Goal: Task Accomplishment & Management: Manage account settings

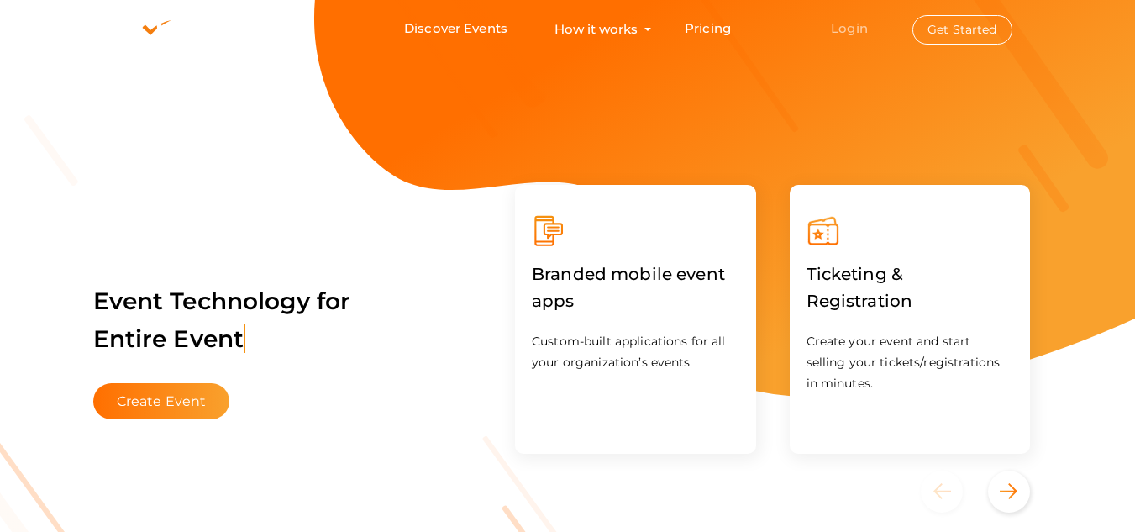
click at [839, 34] on link "Login" at bounding box center [849, 28] width 37 height 16
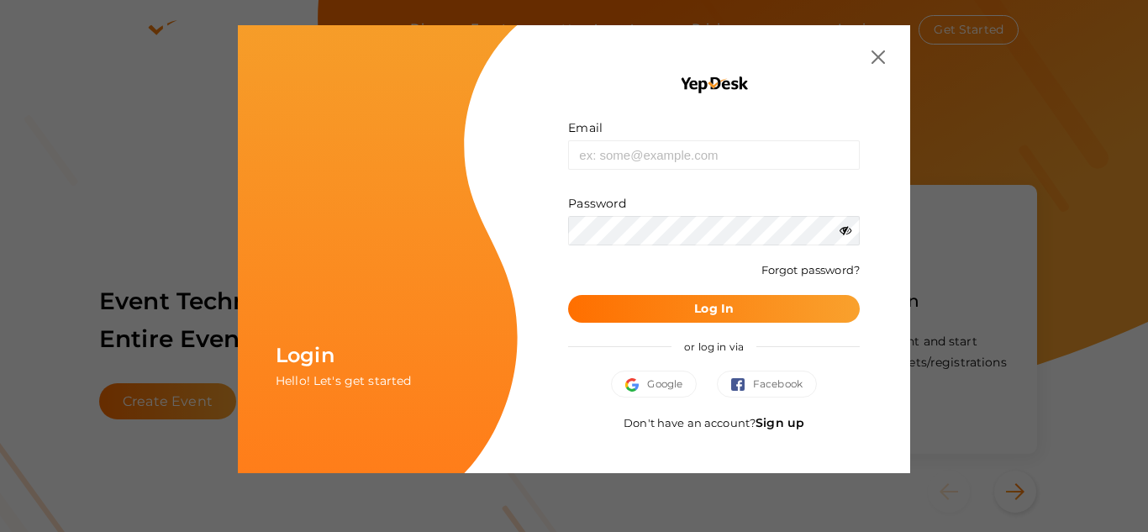
click at [787, 419] on link "Sign up" at bounding box center [779, 422] width 49 height 15
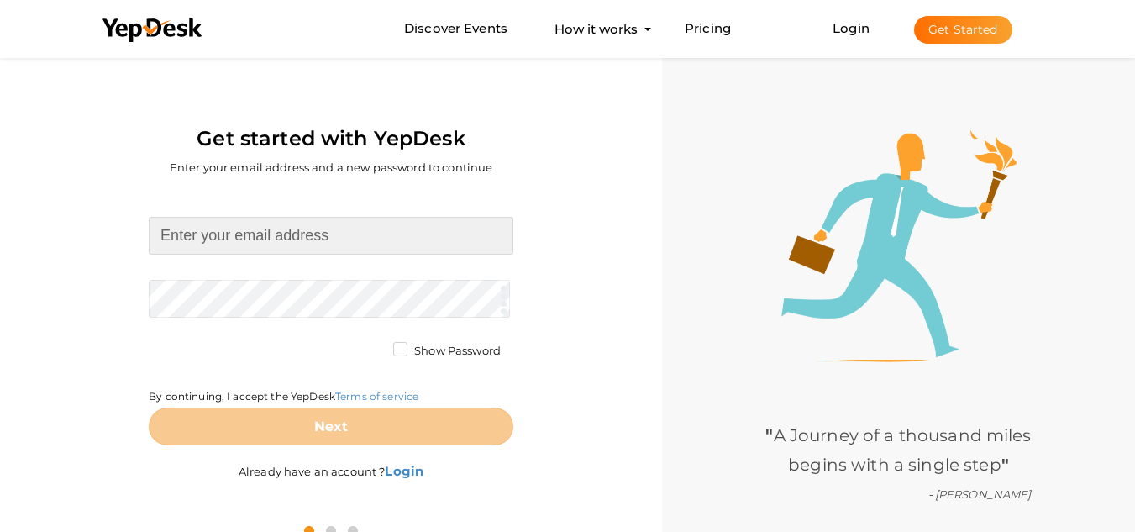
drag, startPoint x: 321, startPoint y: 229, endPoint x: 388, endPoint y: 253, distance: 71.2
click at [321, 229] on input at bounding box center [331, 236] width 365 height 38
type input "[EMAIL_ADDRESS][DOMAIN_NAME]"
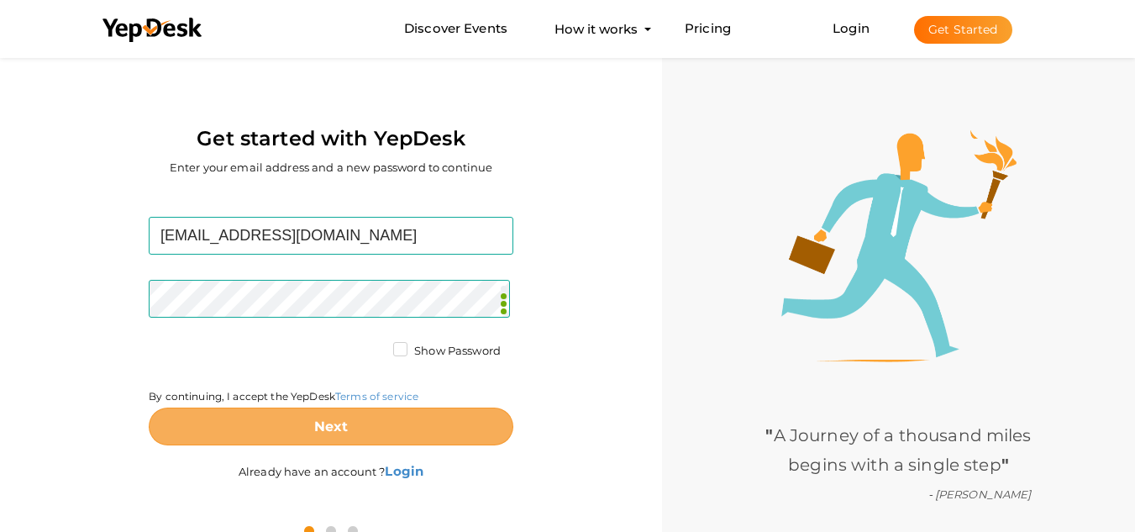
click at [355, 418] on button "Next" at bounding box center [331, 427] width 365 height 38
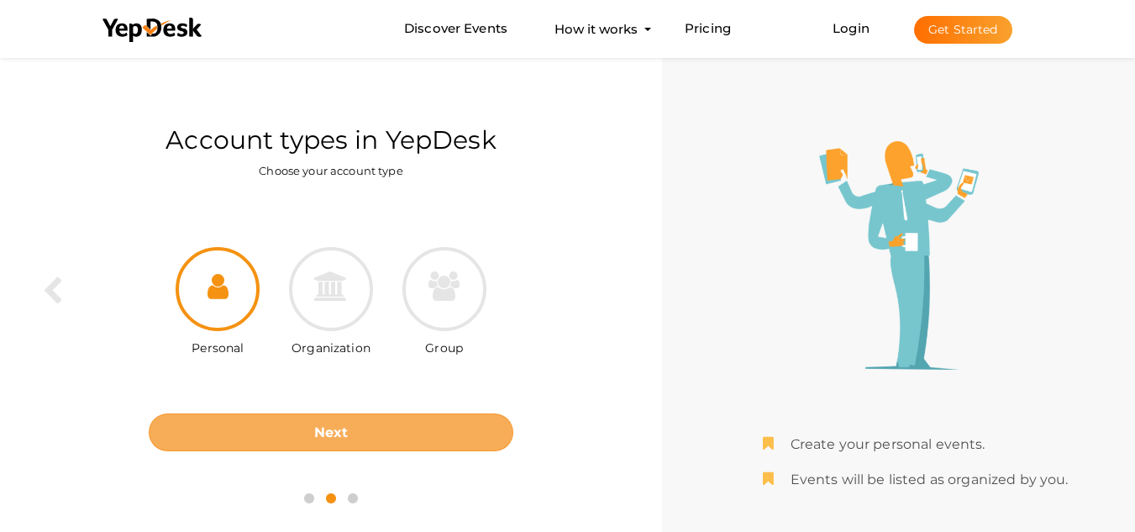
click at [366, 436] on button "Next" at bounding box center [331, 432] width 365 height 38
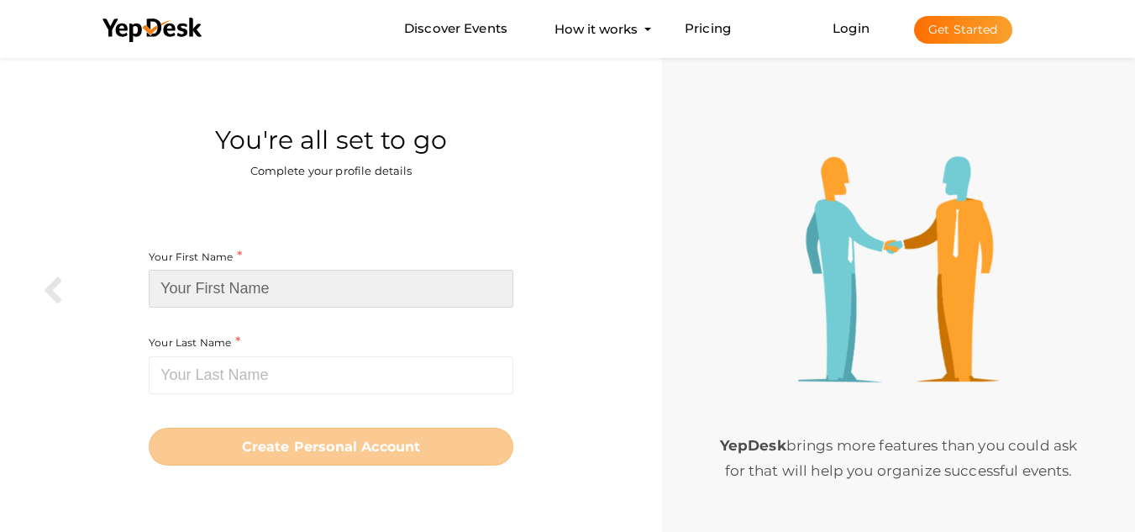
click at [342, 287] on input at bounding box center [331, 289] width 365 height 38
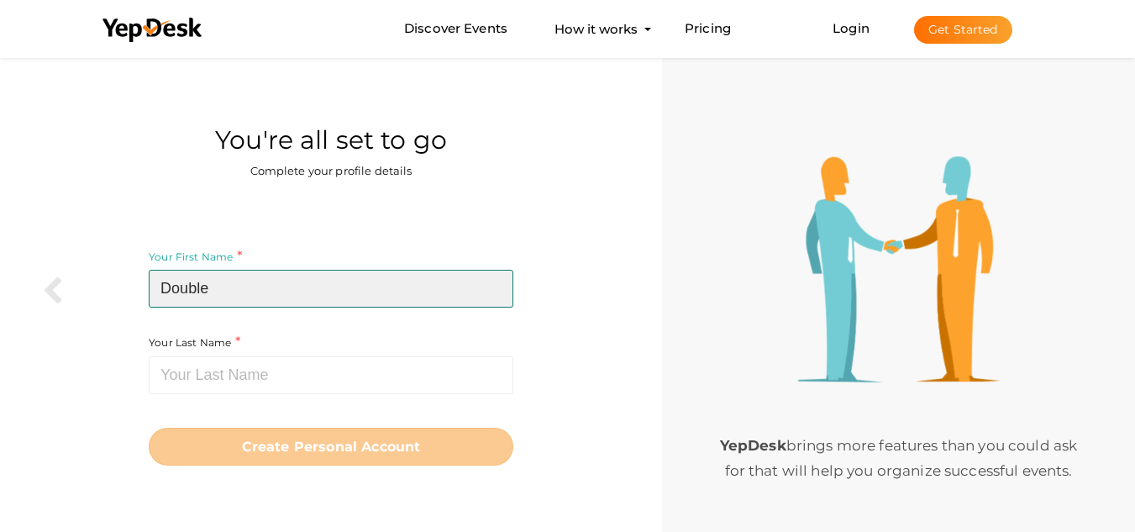
type input "Double"
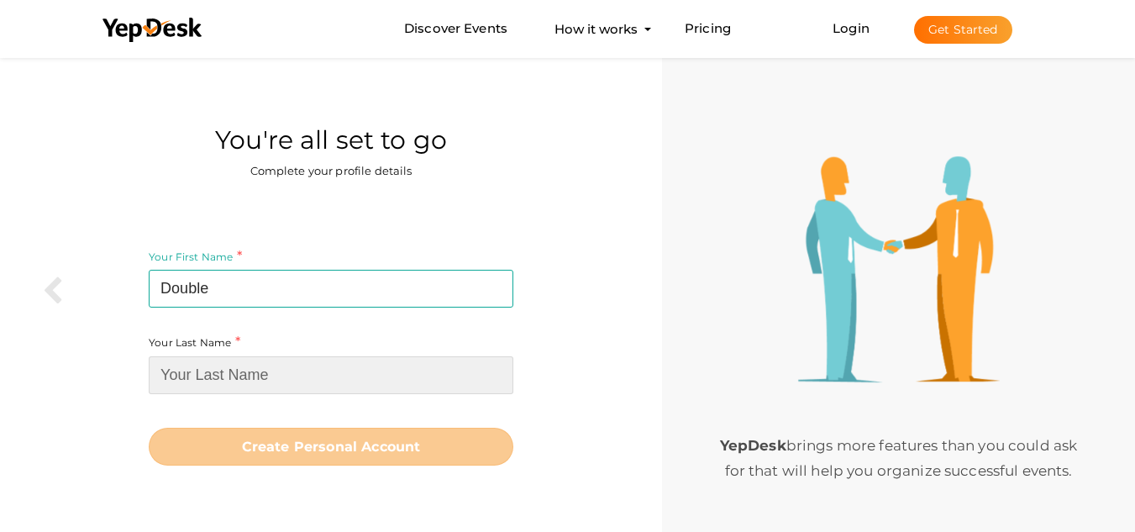
click at [267, 370] on input at bounding box center [331, 375] width 365 height 38
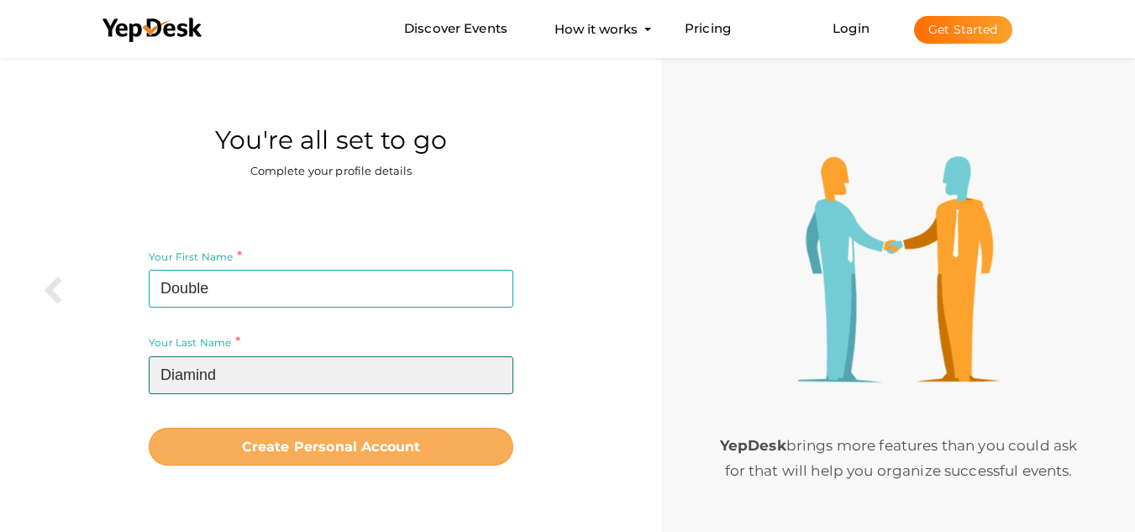
type input "Diamind"
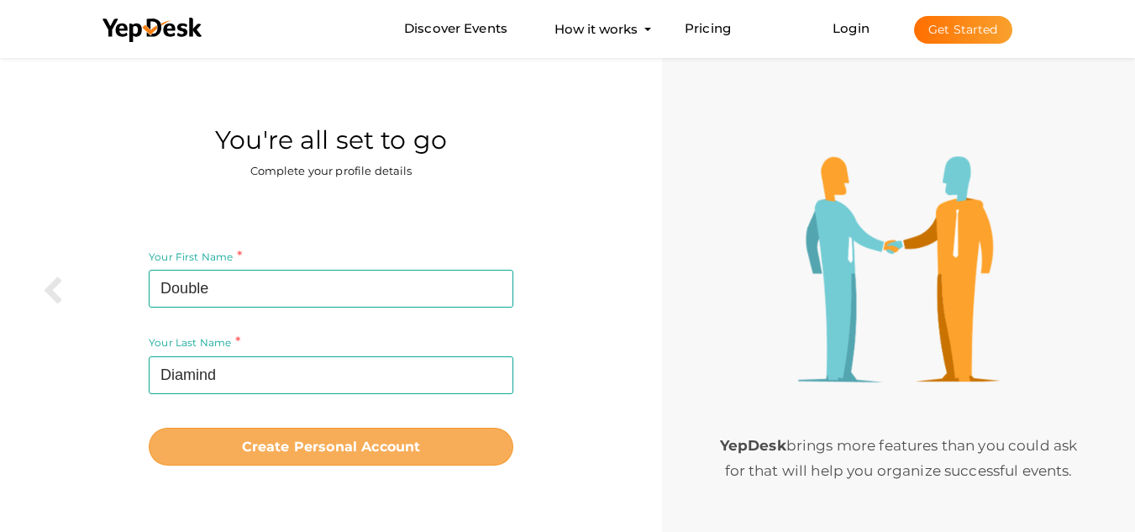
click at [391, 448] on b "Create Personal Account" at bounding box center [331, 447] width 179 height 16
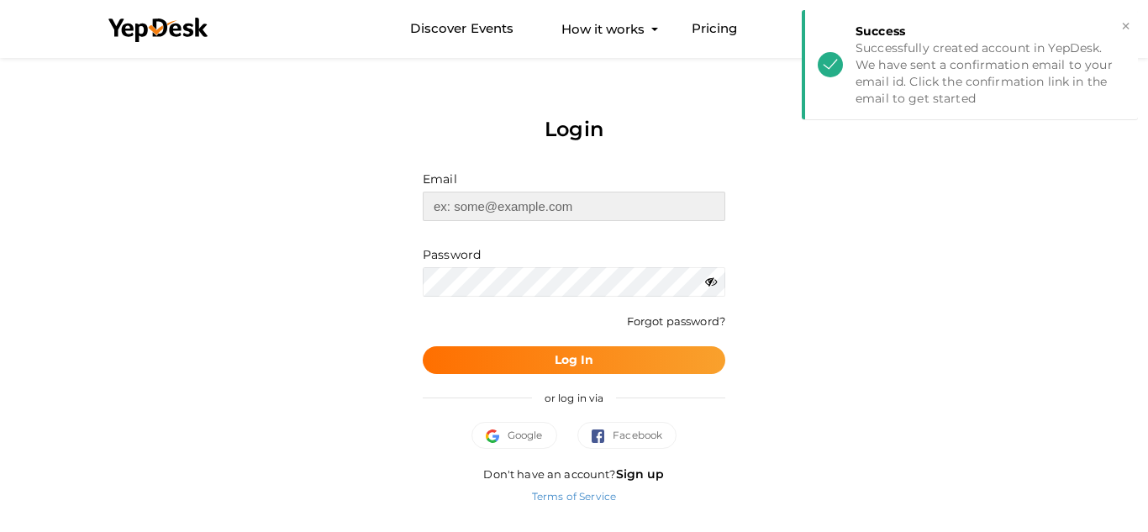
click at [488, 218] on input "text" at bounding box center [574, 206] width 303 height 29
type input "doublediamondUAE@outlook.com"
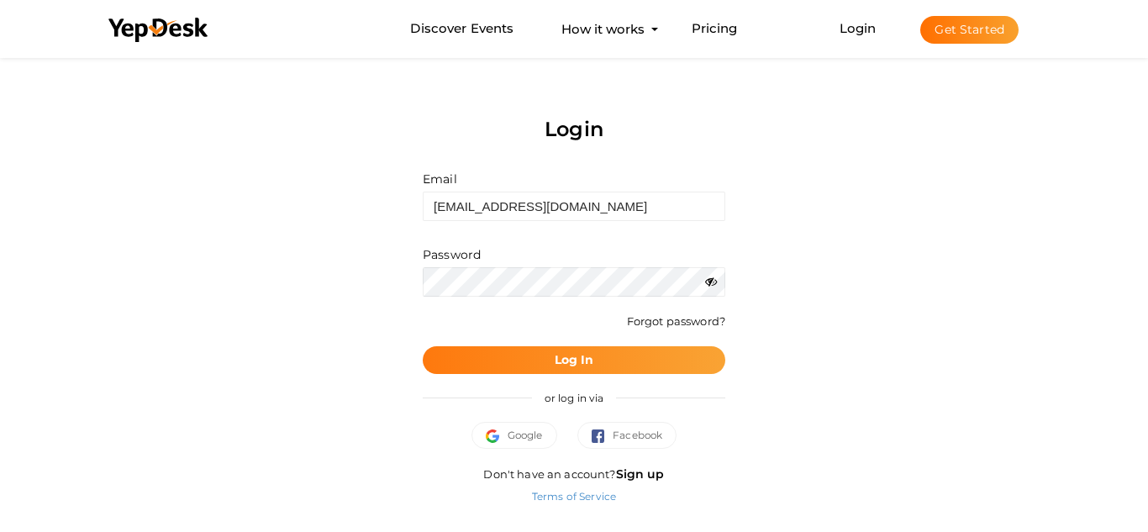
click at [566, 353] on b "Log In" at bounding box center [574, 359] width 39 height 15
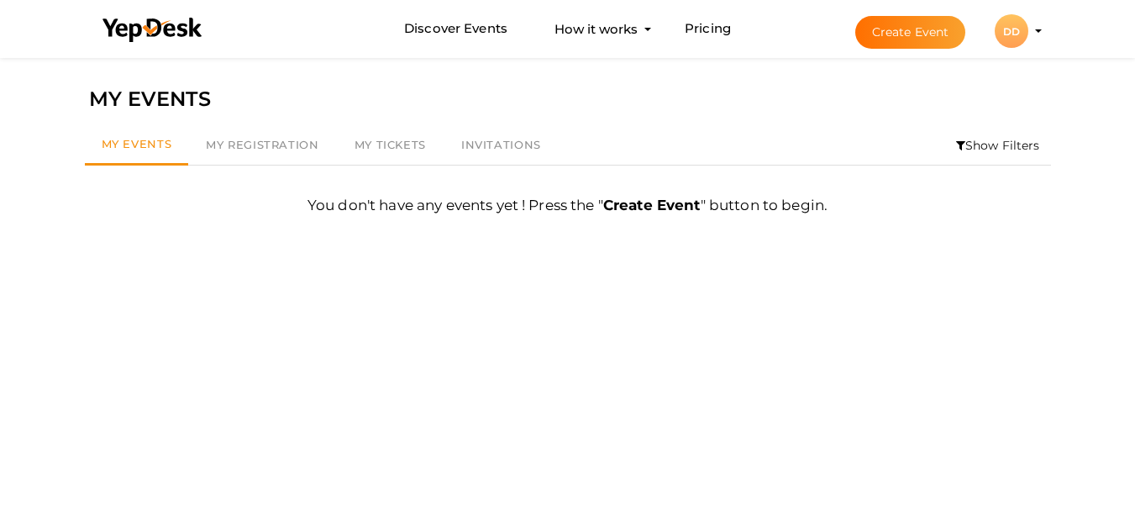
click at [1013, 41] on div "DD" at bounding box center [1012, 31] width 34 height 34
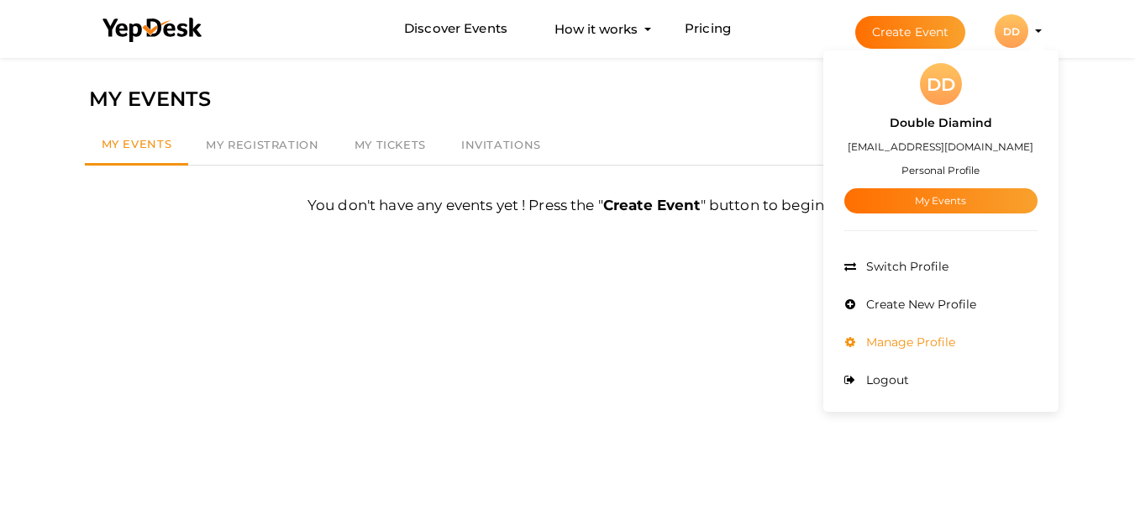
drag, startPoint x: 896, startPoint y: 314, endPoint x: 899, endPoint y: 335, distance: 21.3
click at [899, 335] on ul "Admin Switch Profile Create New Profile Manage Profile Logout" at bounding box center [941, 323] width 193 height 151
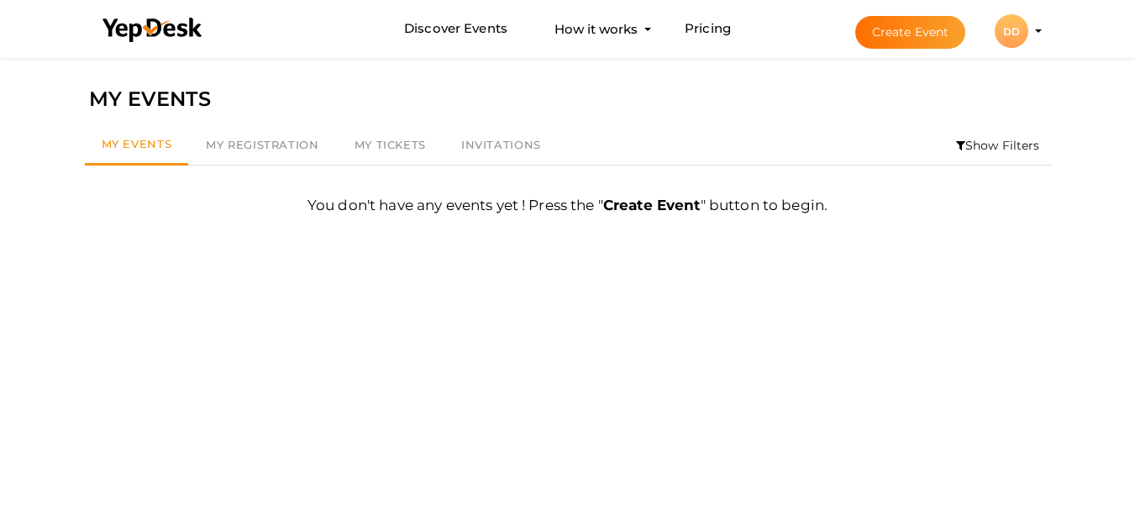
click at [1020, 34] on div "DD" at bounding box center [1012, 31] width 34 height 34
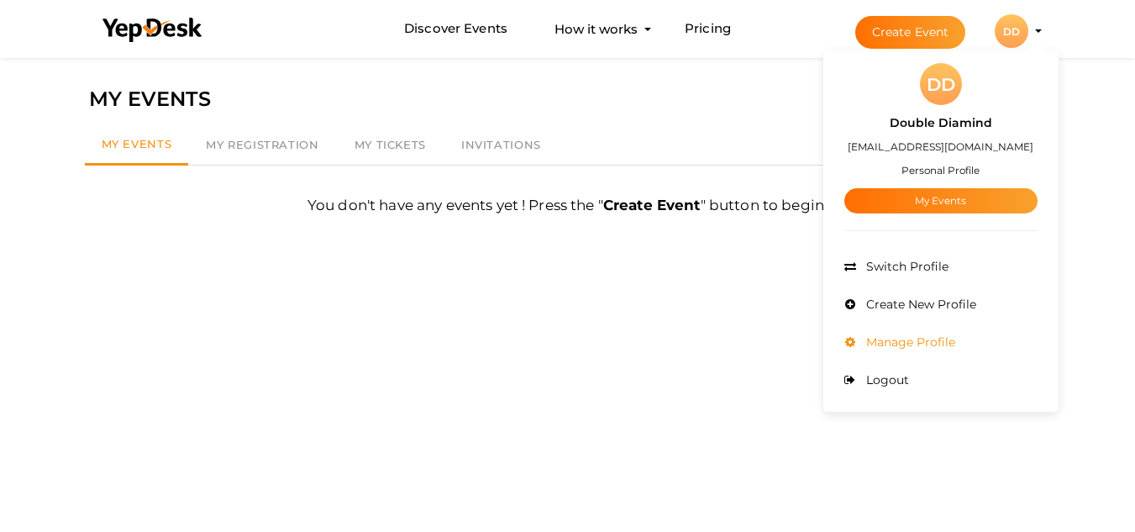
click at [909, 355] on li "Manage Profile" at bounding box center [941, 343] width 193 height 38
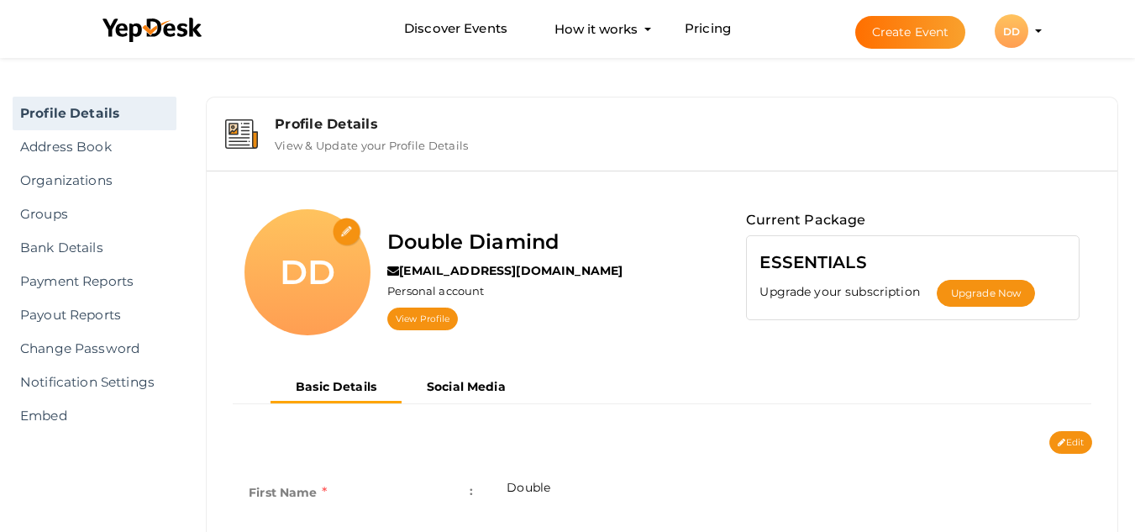
click at [351, 225] on input "file" at bounding box center [347, 232] width 29 height 29
type input "C:\fakepath\doublediamond_logo.jpg"
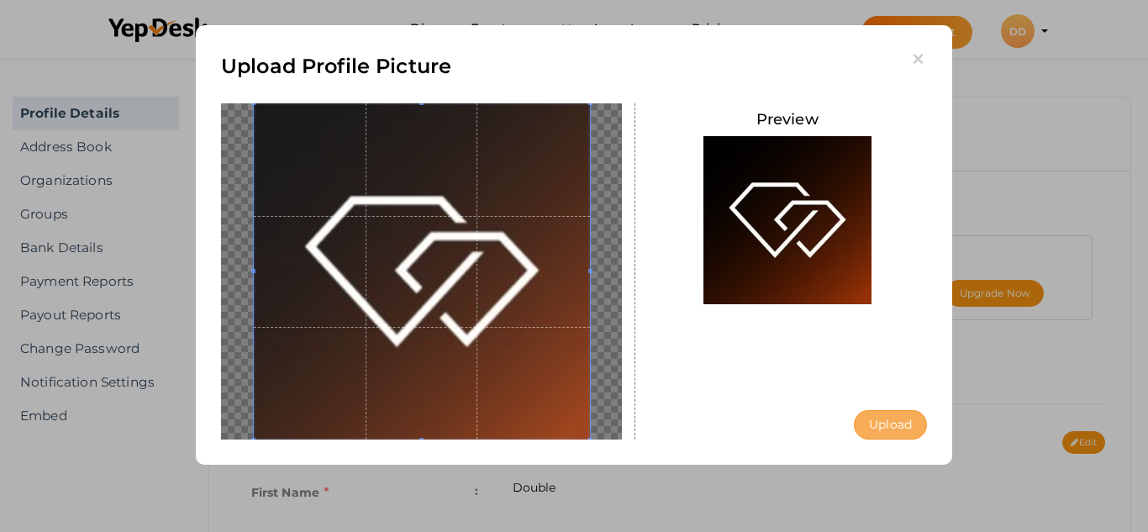
click at [906, 426] on button "Upload" at bounding box center [890, 424] width 73 height 29
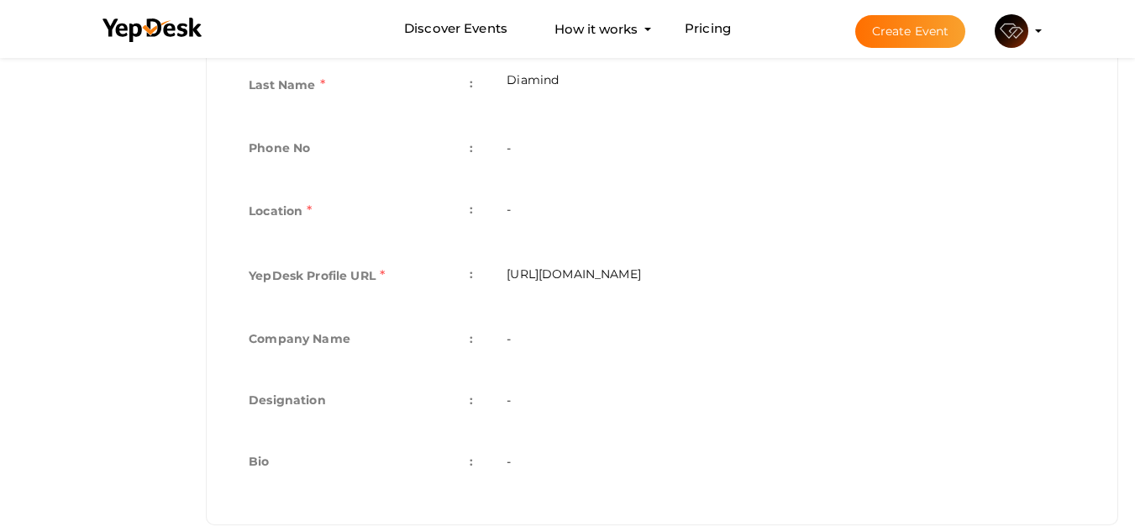
scroll to position [499, 0]
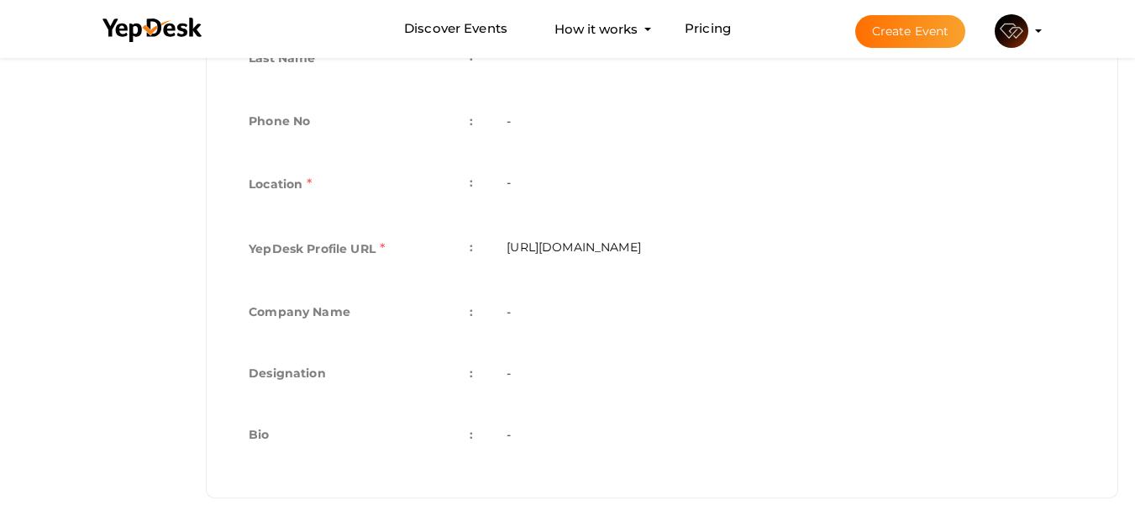
click at [479, 439] on td "Bio :" at bounding box center [361, 436] width 258 height 61
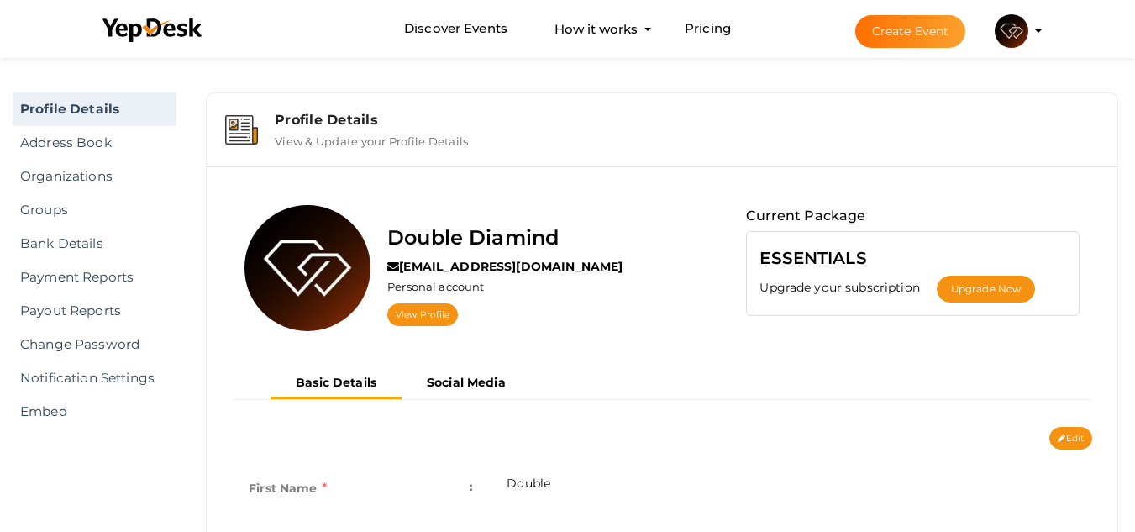
scroll to position [0, 0]
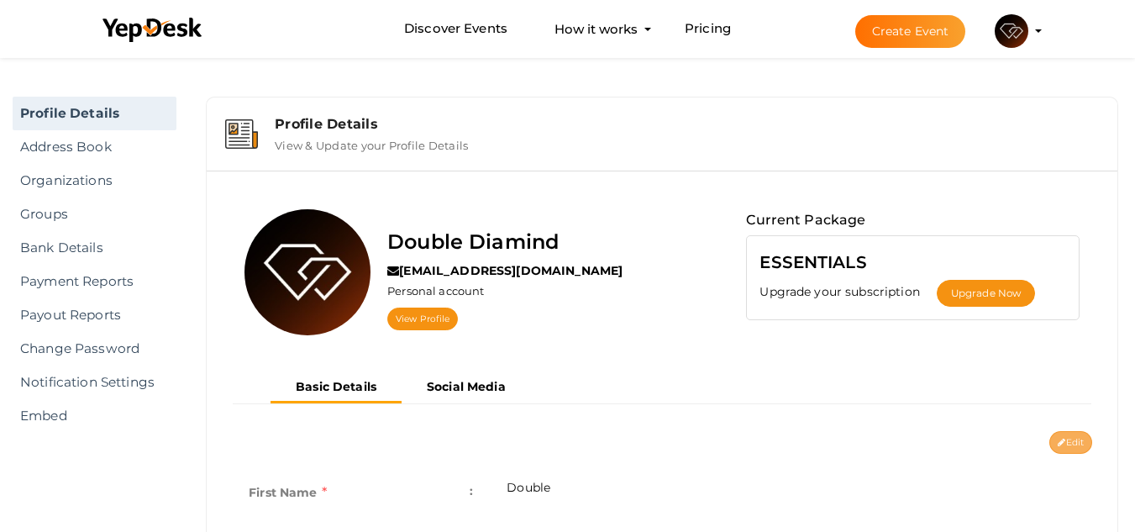
click at [1084, 443] on button "Edit" at bounding box center [1071, 442] width 43 height 23
type input "Double"
type input "Diamind"
type input "double-diamind"
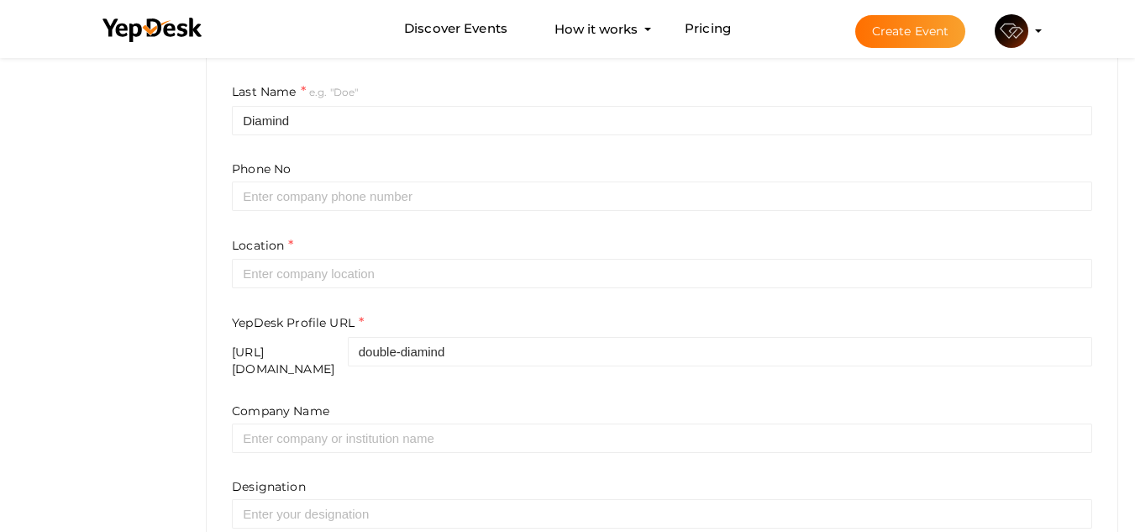
scroll to position [420, 0]
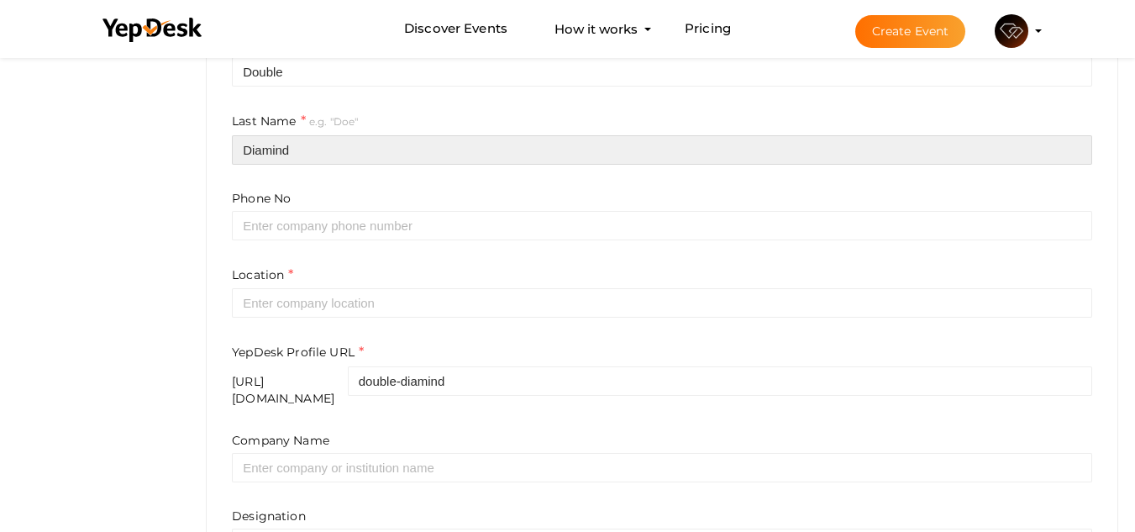
click at [277, 149] on input "Diamind" at bounding box center [662, 149] width 861 height 29
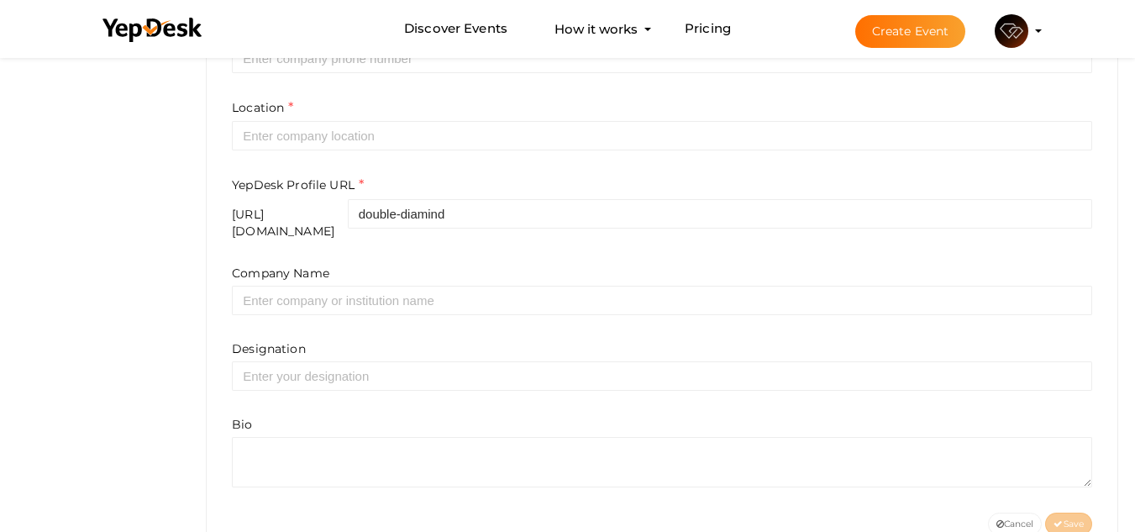
scroll to position [588, 0]
type input "Diamond"
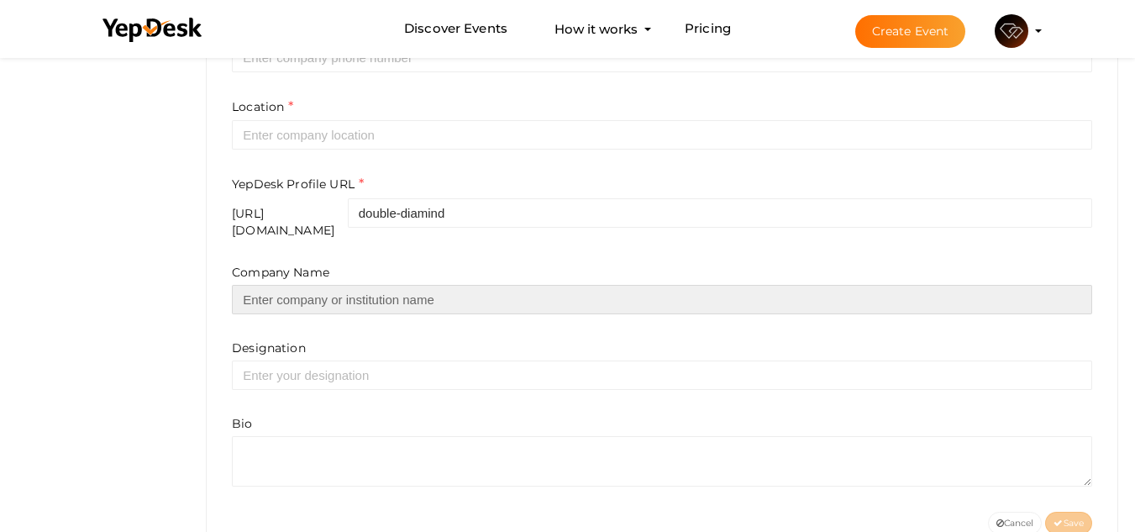
click at [394, 285] on input "text" at bounding box center [662, 299] width 861 height 29
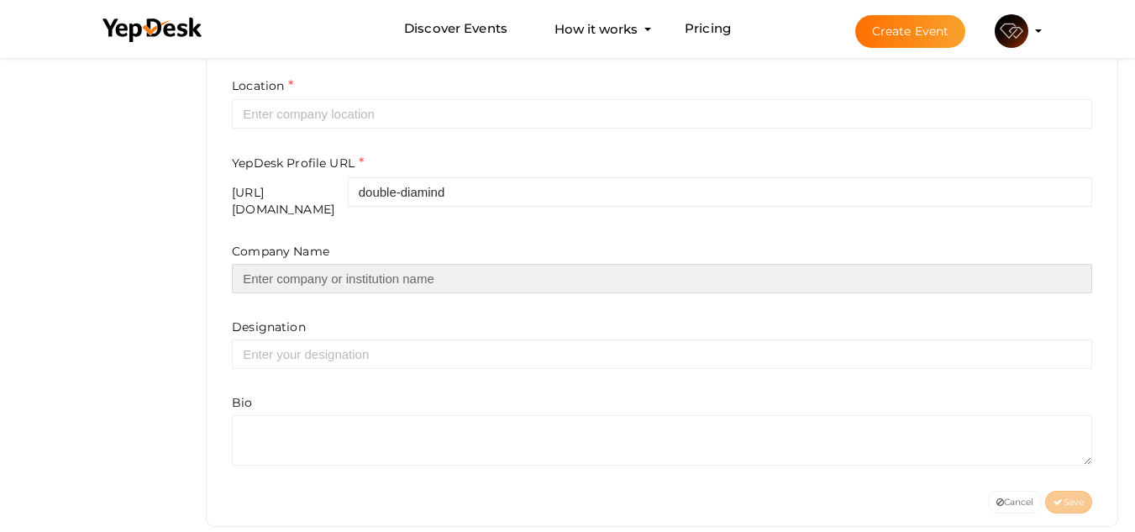
scroll to position [627, 0]
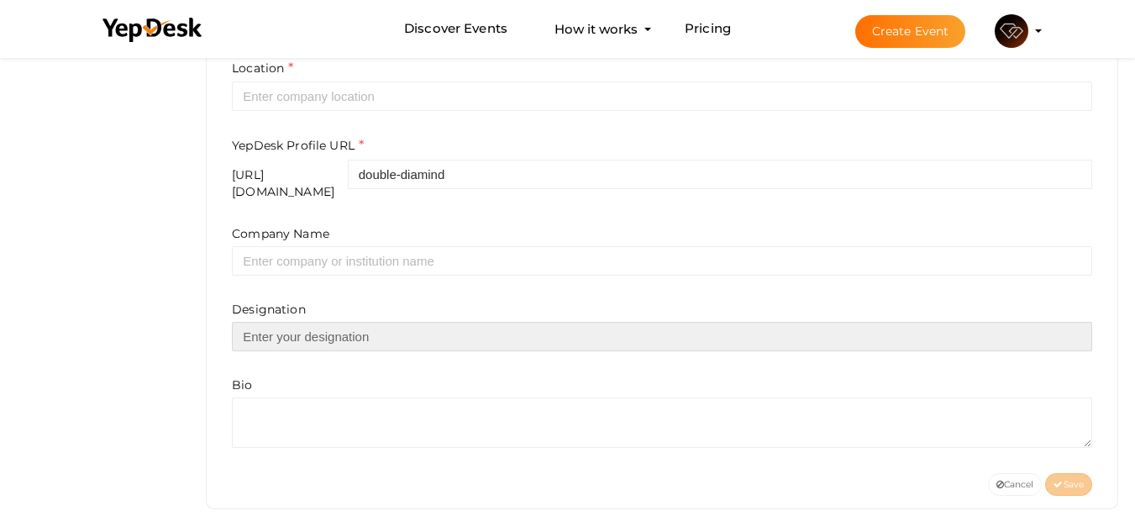
click at [373, 324] on input "text" at bounding box center [662, 336] width 861 height 29
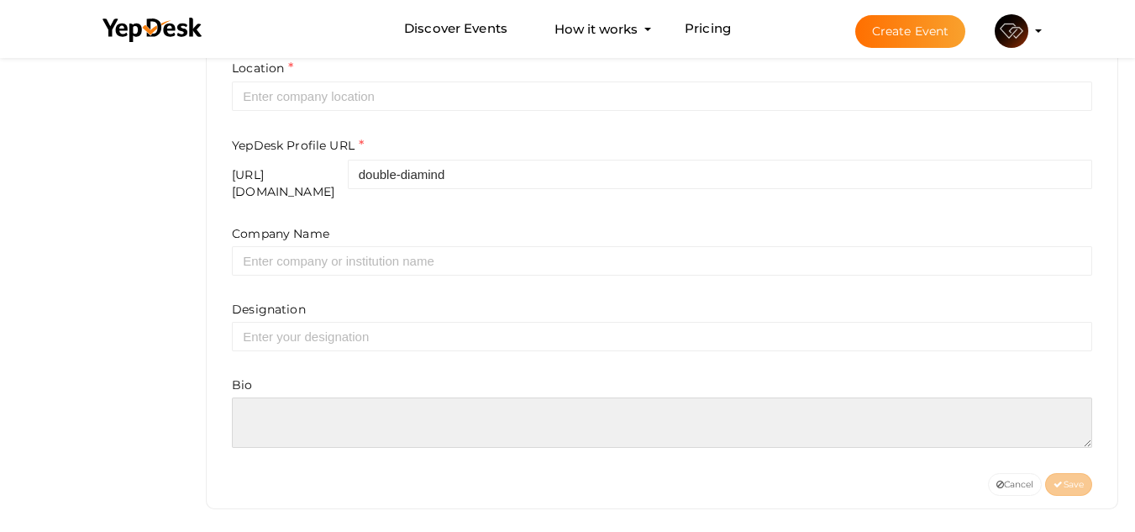
click at [289, 413] on textarea at bounding box center [662, 422] width 861 height 50
paste textarea "Double Diamond is a top-rated UI/UX design agency in [GEOGRAPHIC_DATA] offering…"
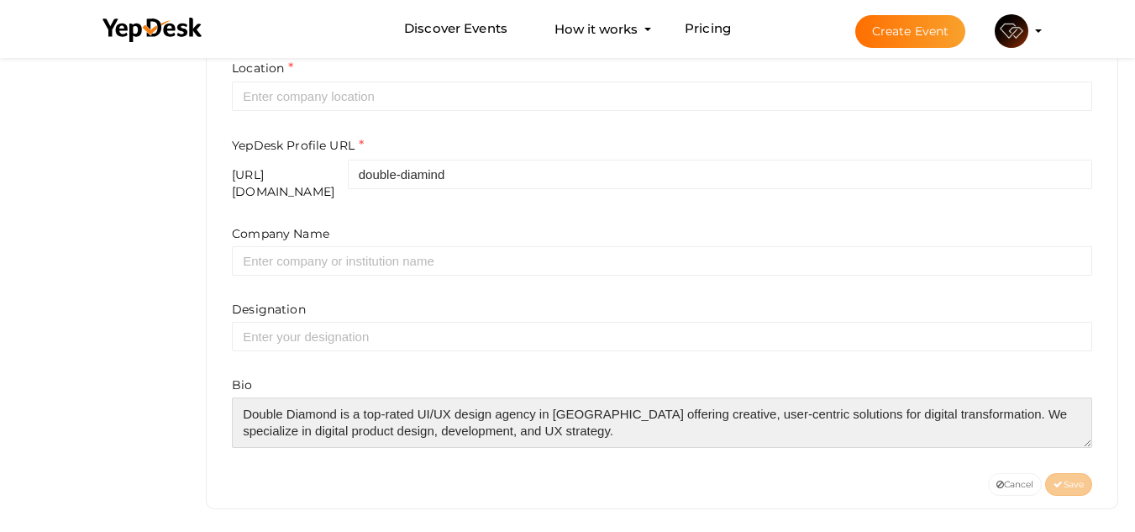
type textarea "Double Diamond is a top-rated UI/UX design agency in [GEOGRAPHIC_DATA] offering…"
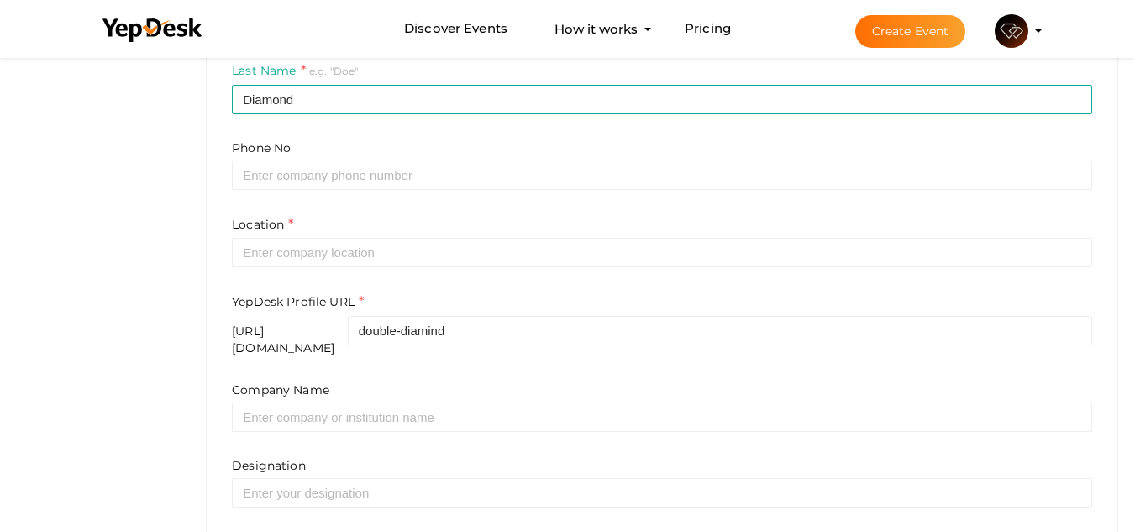
scroll to position [543, 0]
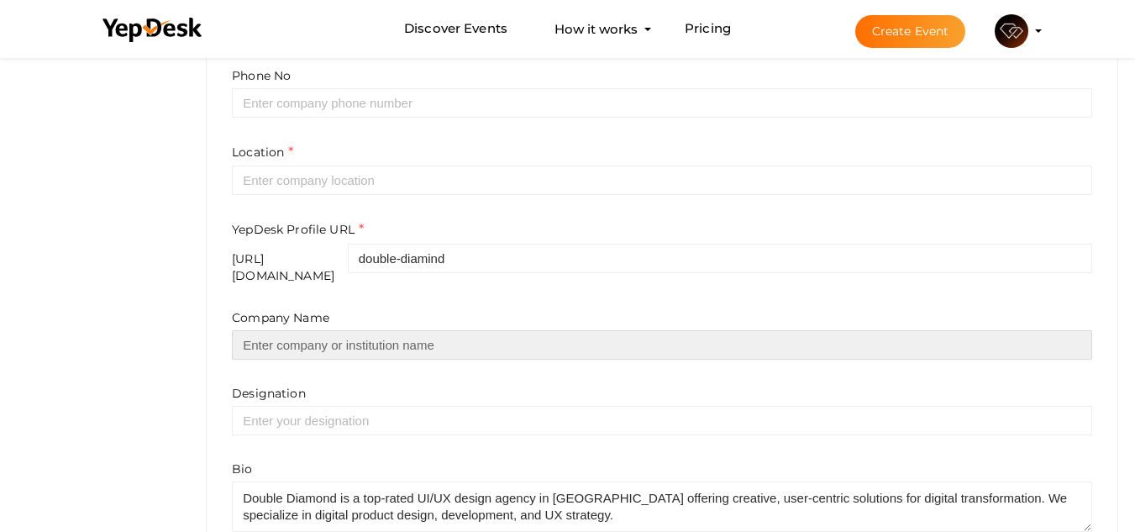
click at [345, 335] on input "text" at bounding box center [662, 344] width 861 height 29
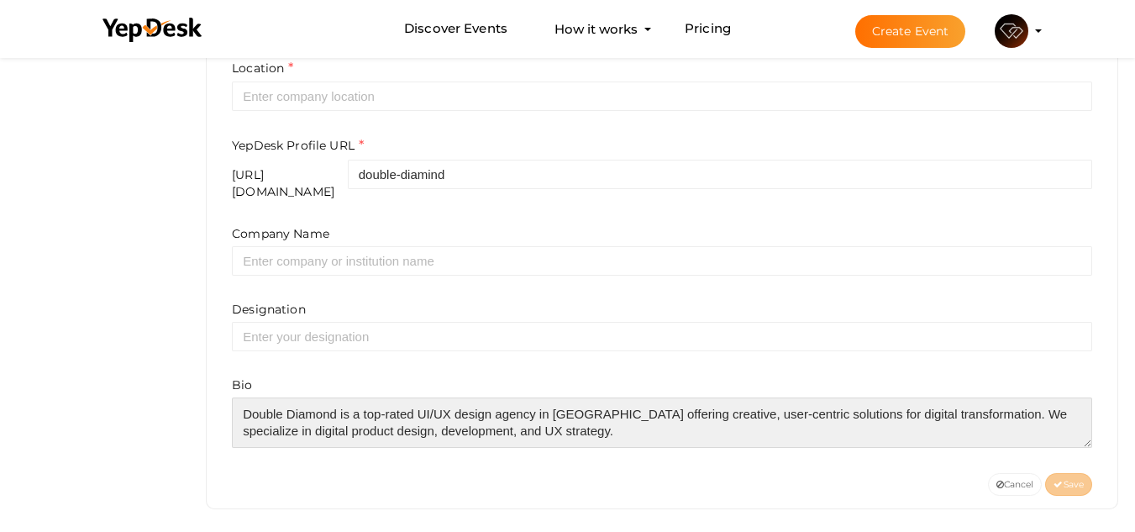
click at [505, 411] on textarea at bounding box center [662, 422] width 861 height 50
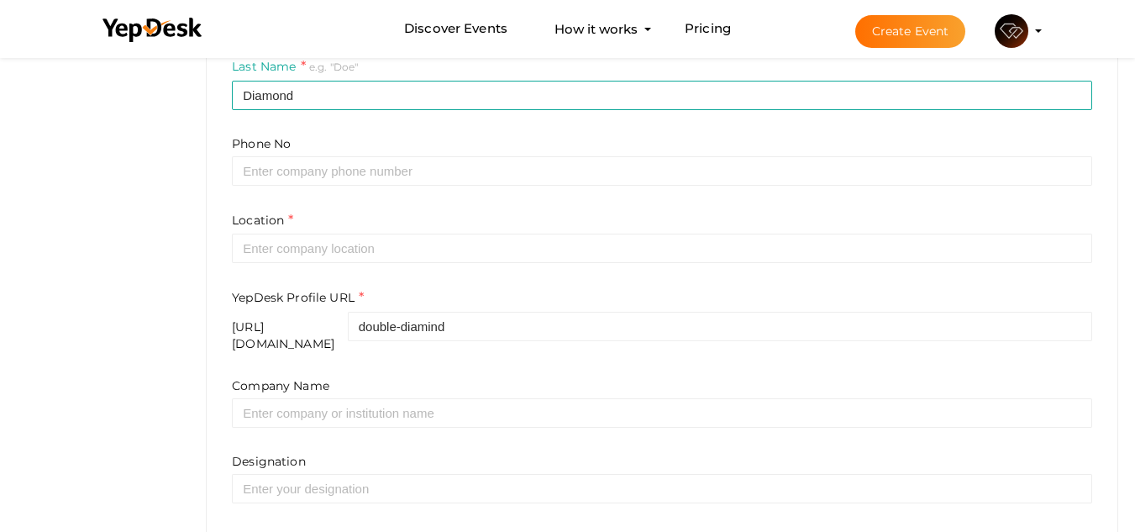
scroll to position [459, 0]
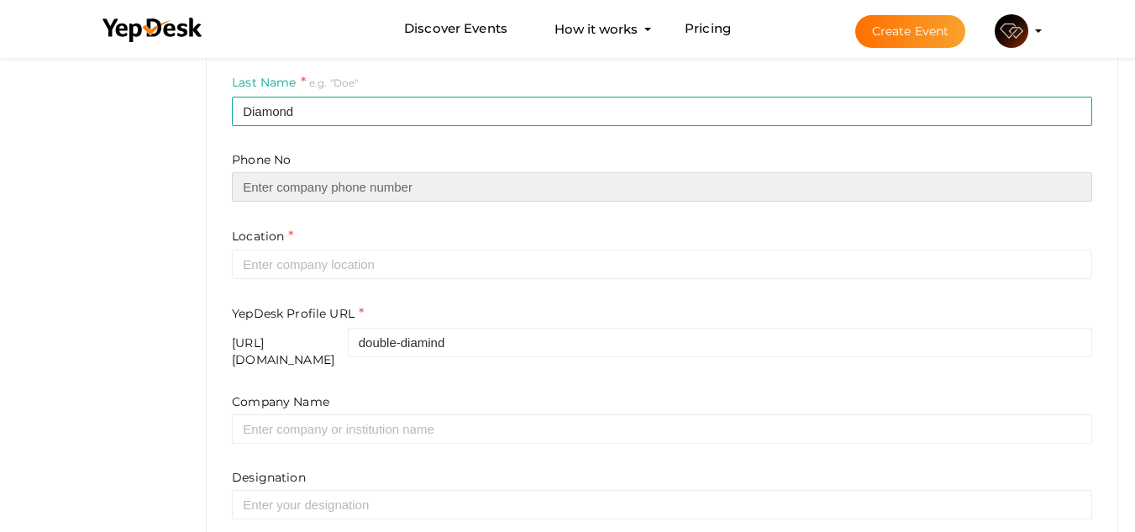
click at [303, 191] on input "text" at bounding box center [662, 186] width 861 height 29
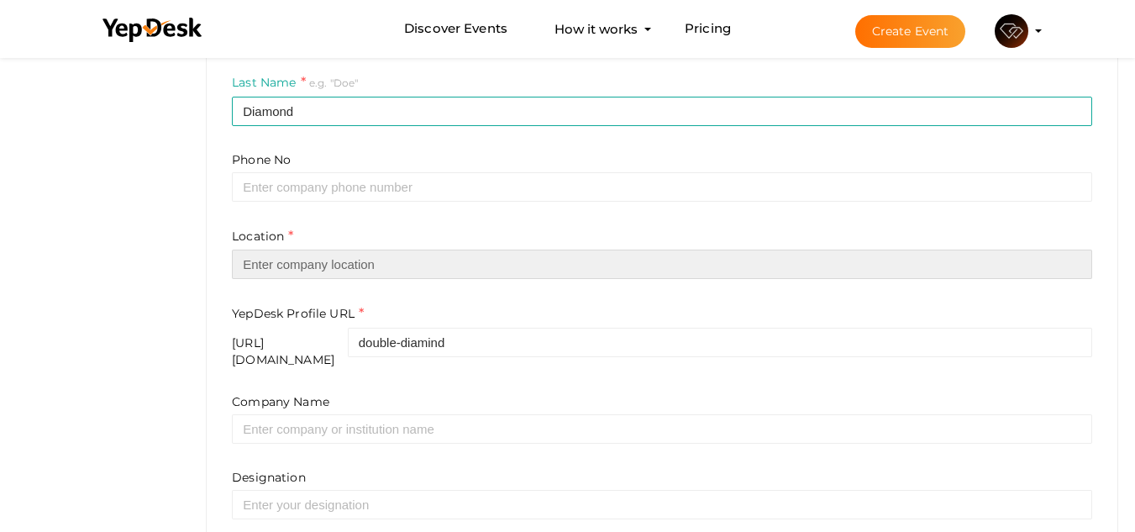
click at [298, 261] on input "text" at bounding box center [662, 264] width 861 height 29
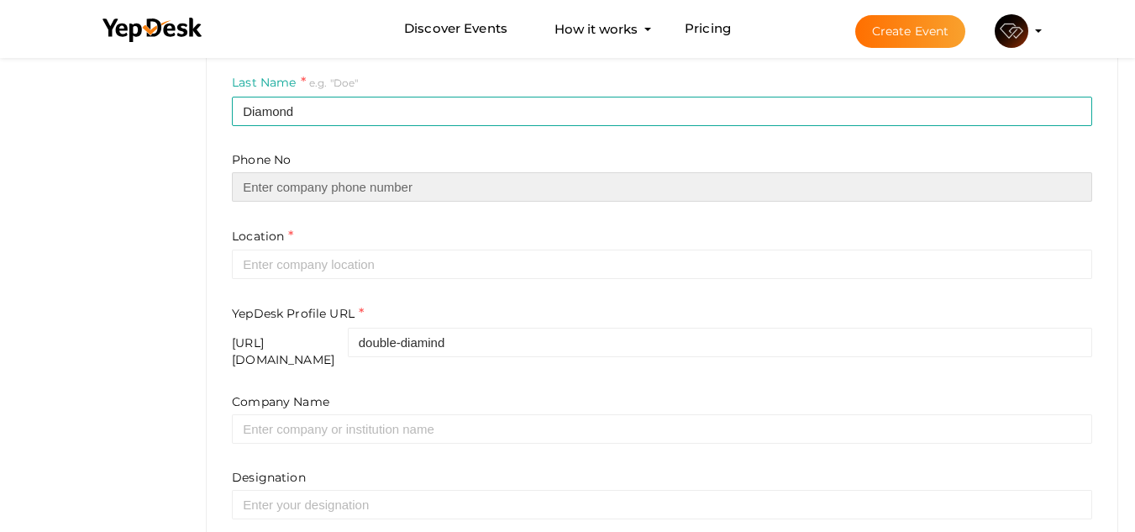
click at [300, 192] on input "text" at bounding box center [662, 186] width 861 height 29
paste input "971 58 129 5519"
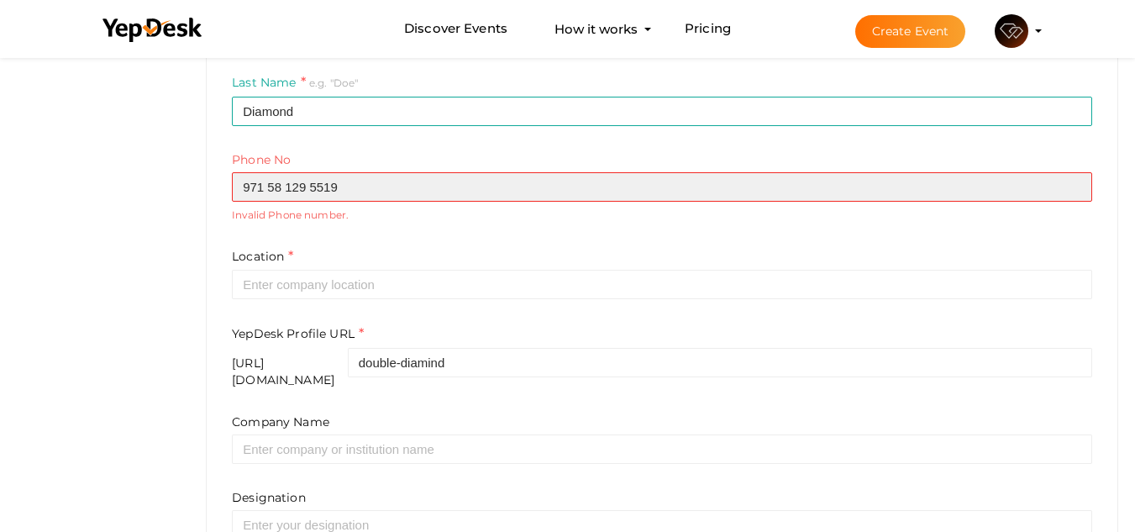
type input "971 58 129 5519"
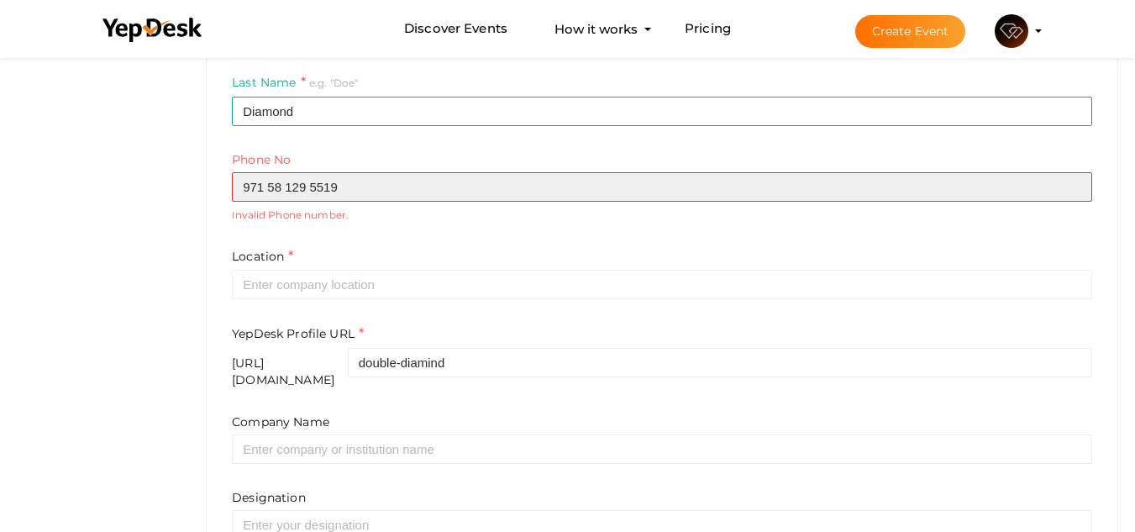
drag, startPoint x: 382, startPoint y: 190, endPoint x: 85, endPoint y: 186, distance: 296.7
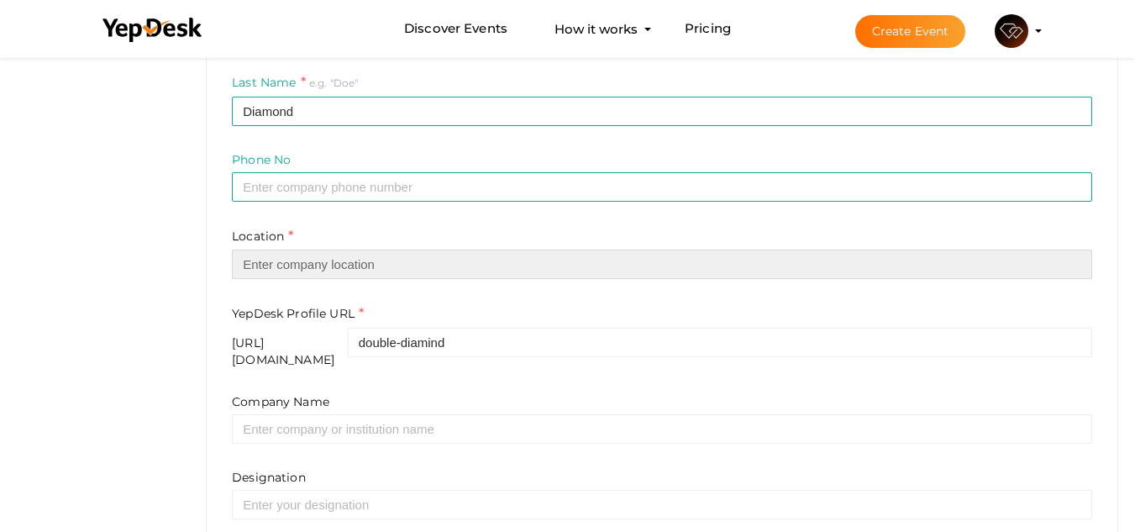
click at [236, 263] on input "text" at bounding box center [662, 264] width 861 height 29
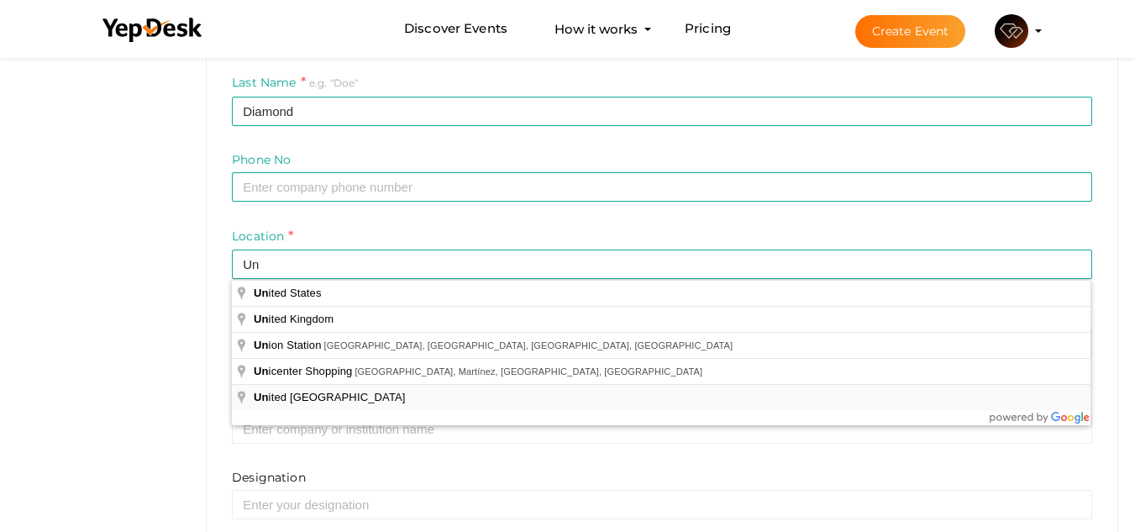
type input "[GEOGRAPHIC_DATA]"
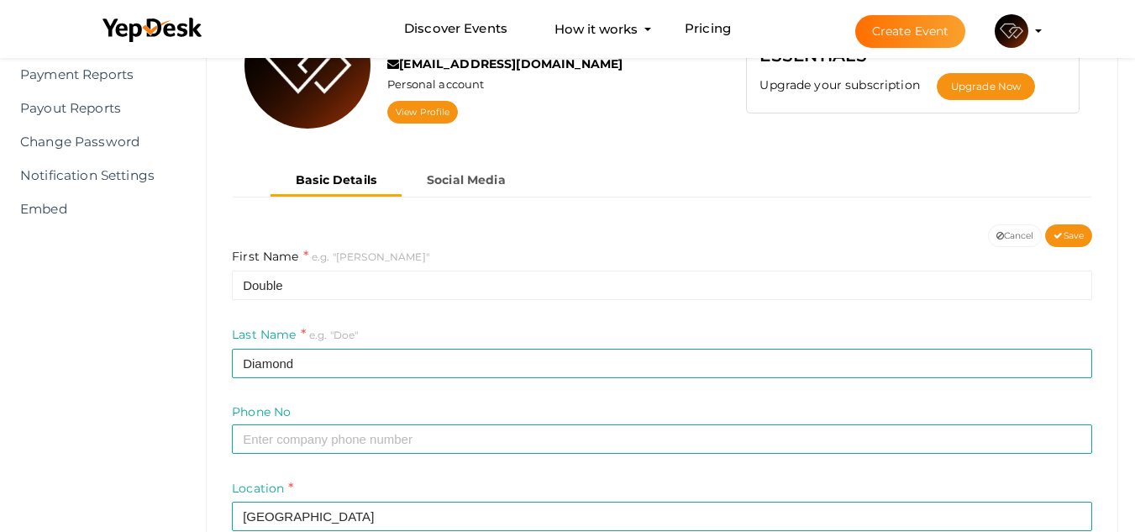
scroll to position [627, 0]
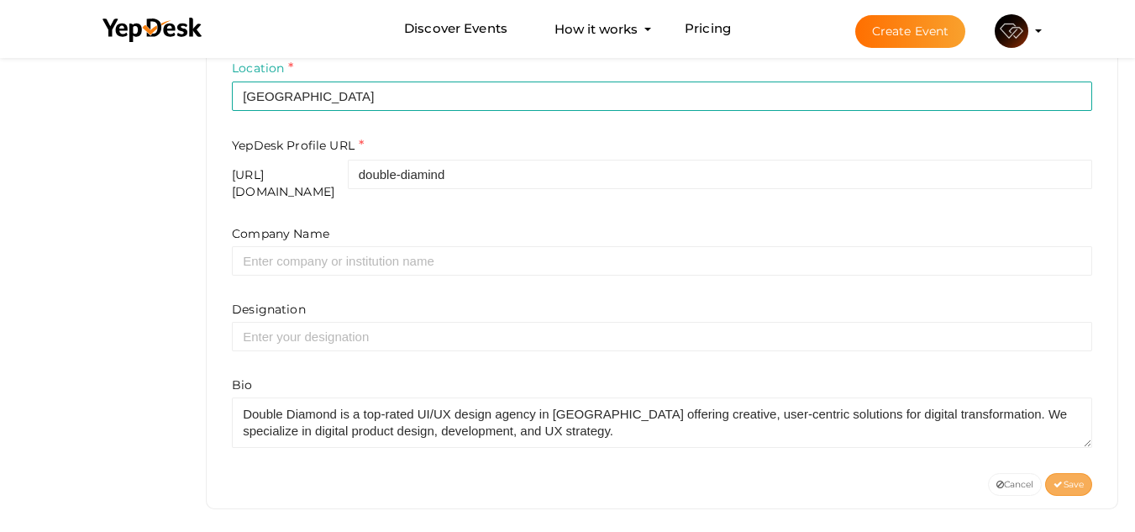
click at [1058, 481] on icon at bounding box center [1058, 485] width 9 height 9
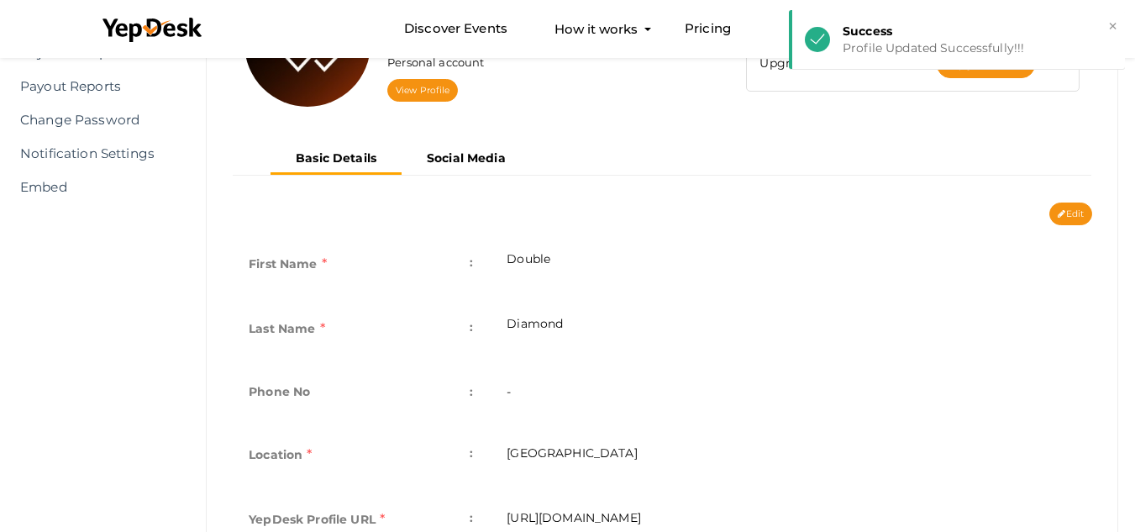
scroll to position [206, 0]
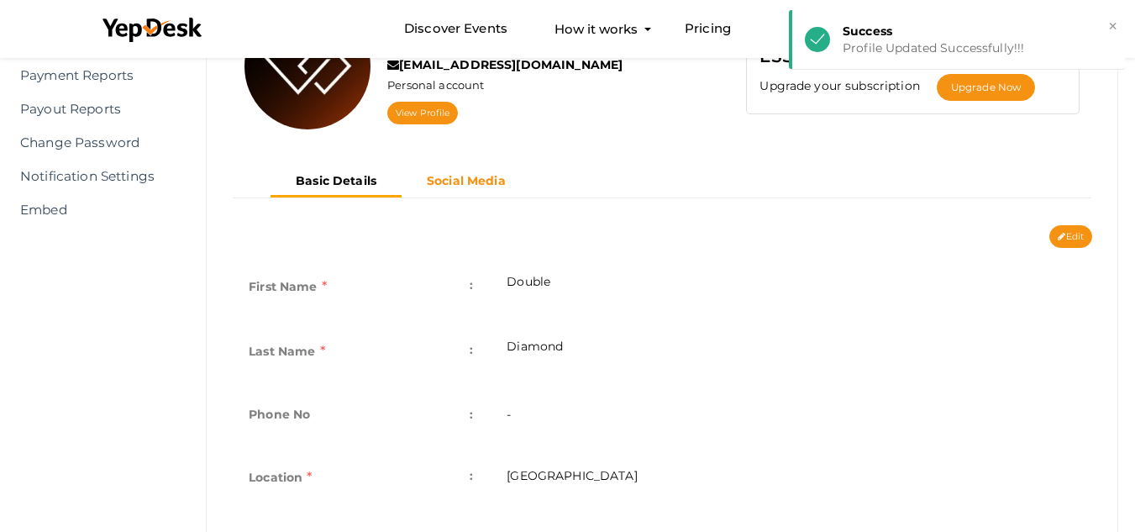
click at [468, 185] on b "Social Media" at bounding box center [466, 180] width 79 height 15
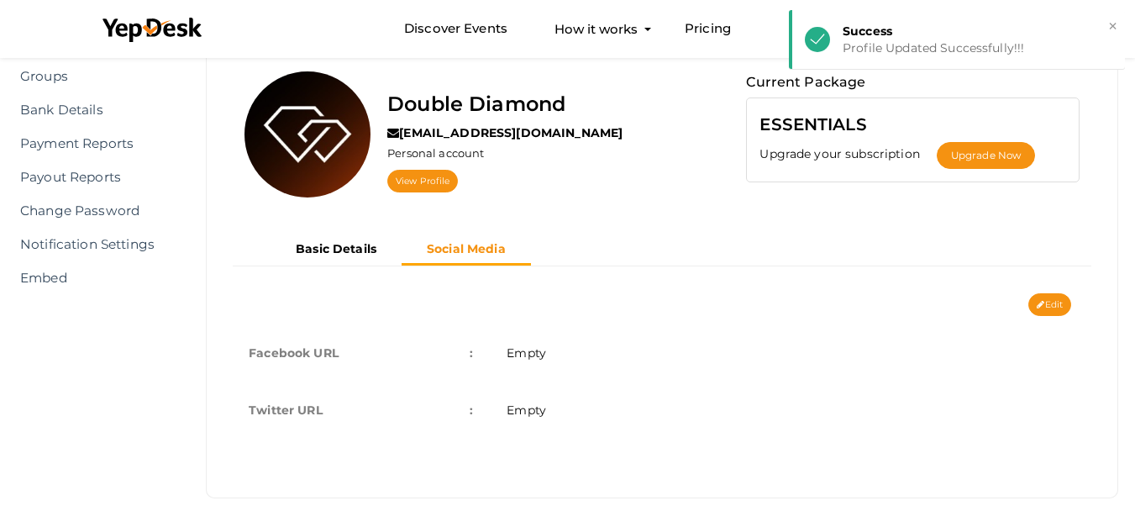
scroll to position [138, 0]
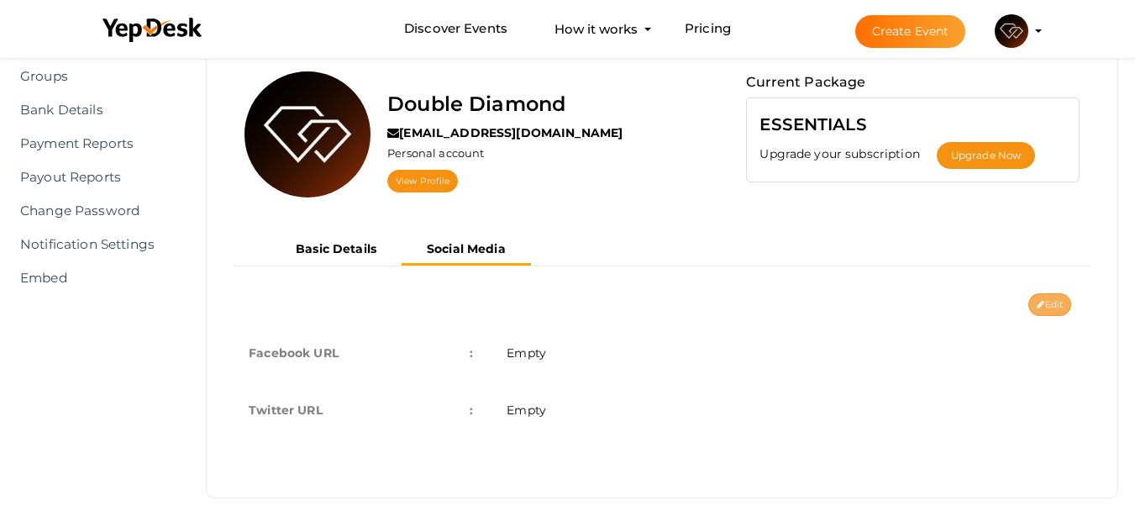
click at [1042, 304] on icon at bounding box center [1041, 305] width 8 height 9
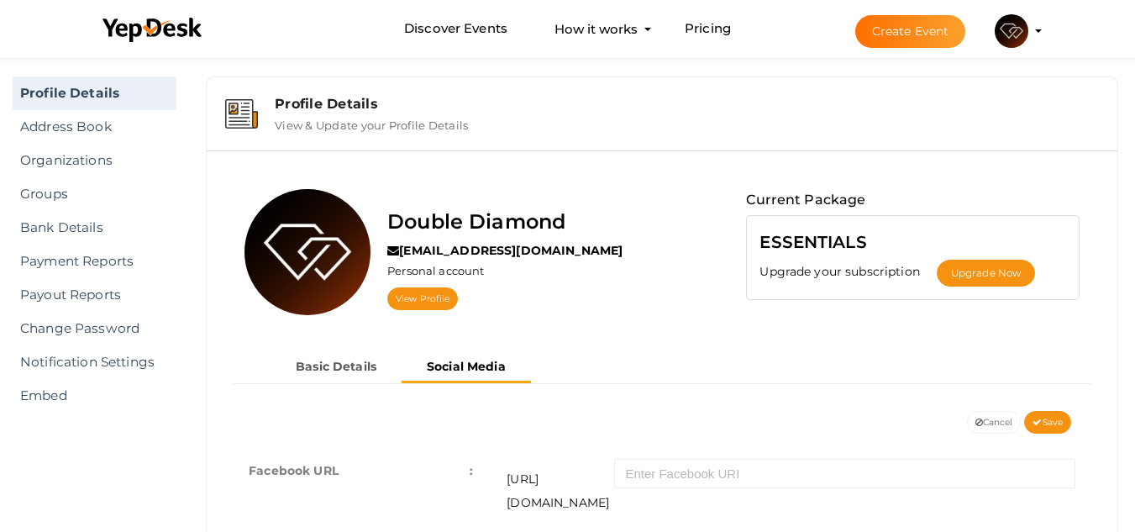
scroll to position [0, 0]
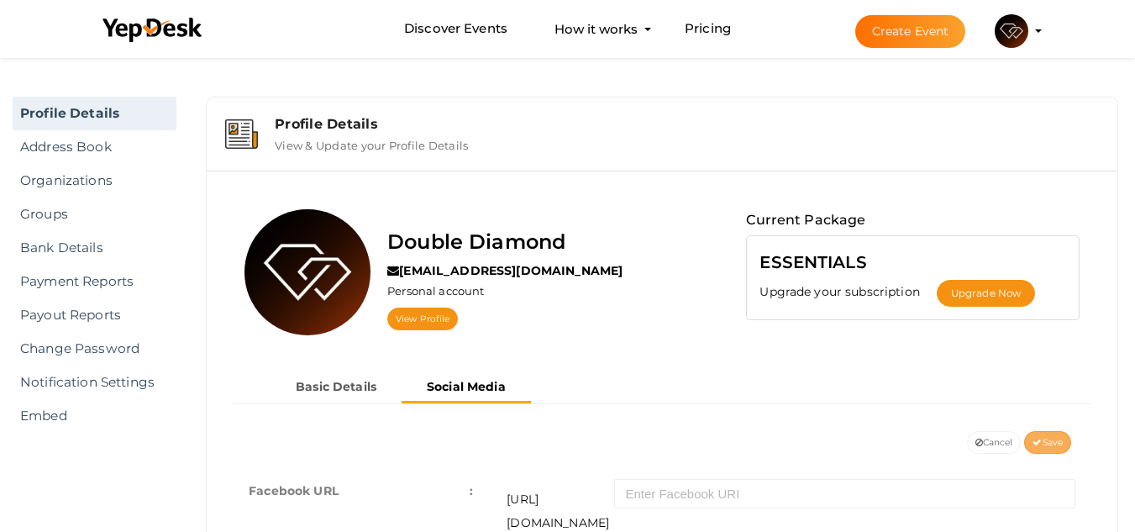
click at [1042, 438] on span "Save" at bounding box center [1048, 442] width 30 height 11
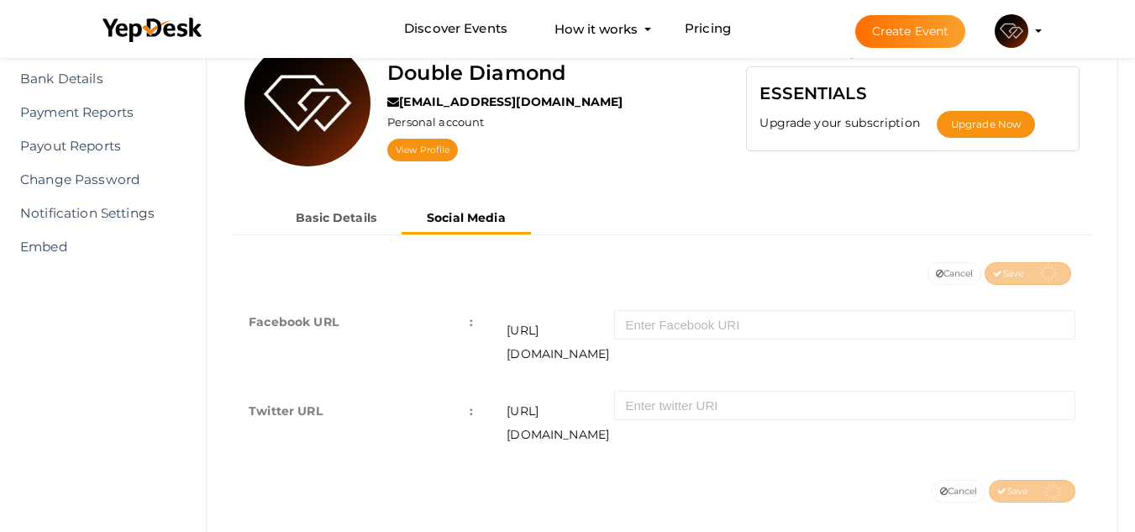
scroll to position [138, 0]
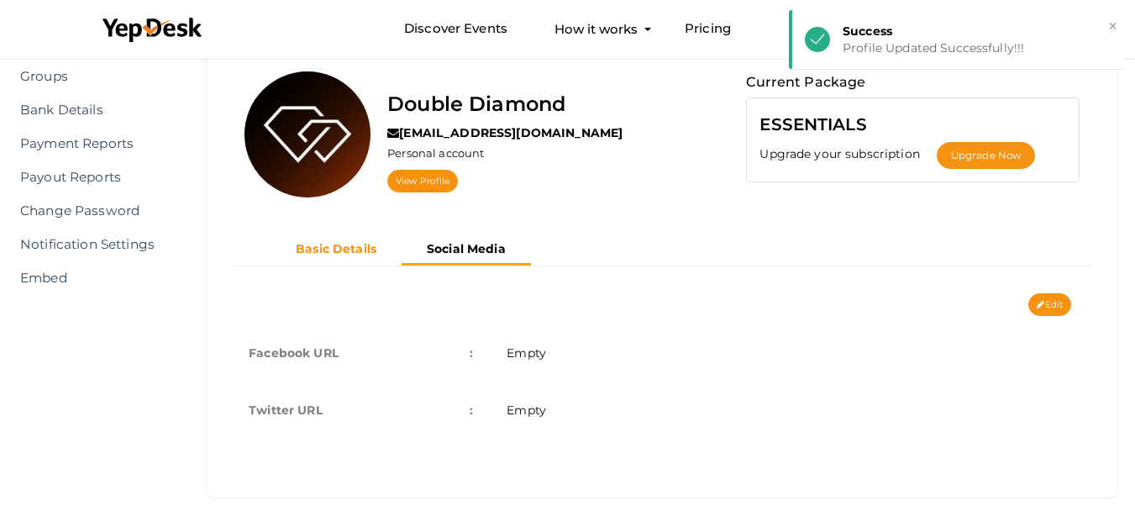
click at [384, 248] on button "Basic Details" at bounding box center [336, 249] width 131 height 28
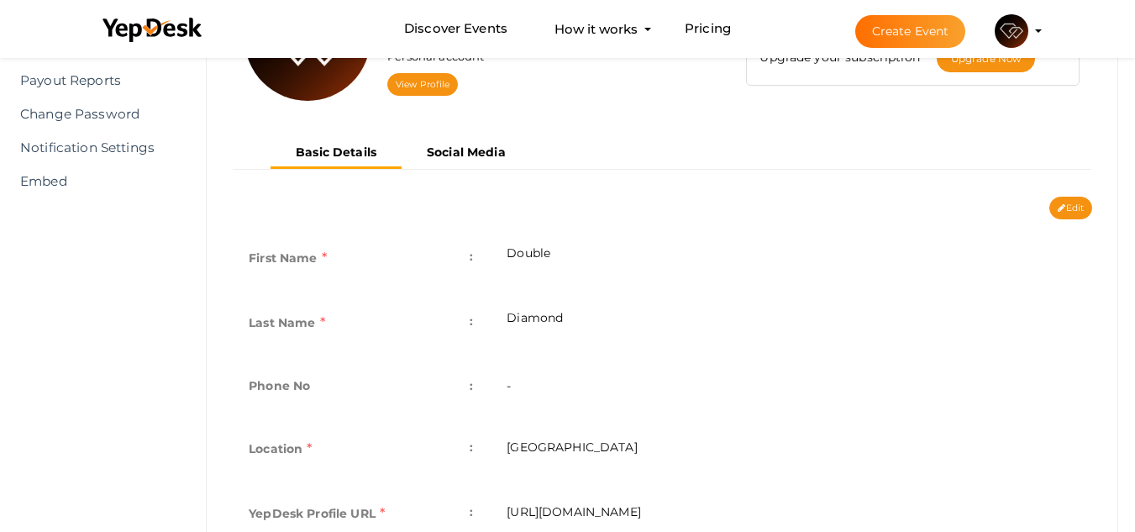
scroll to position [206, 0]
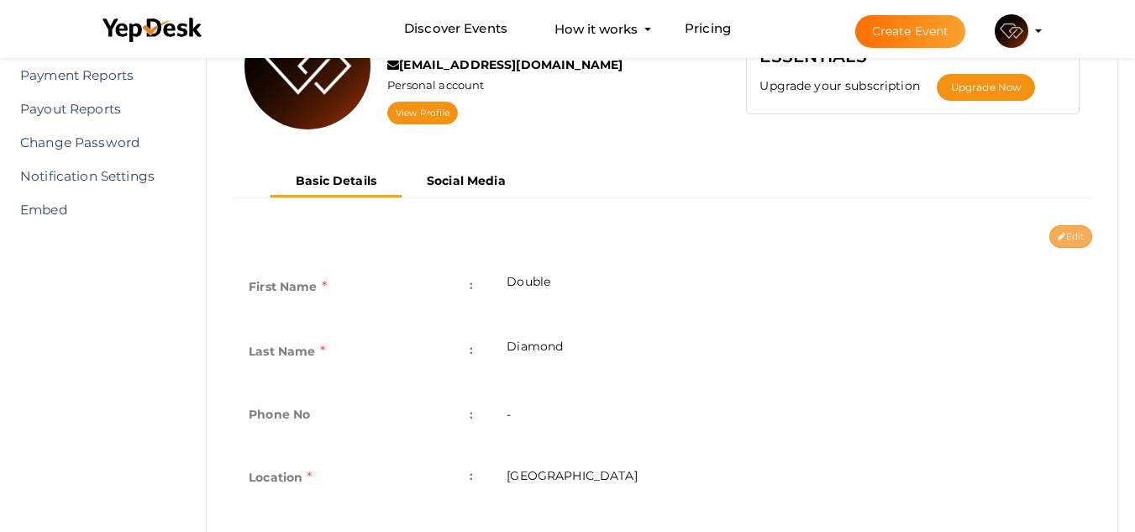
click at [1084, 234] on button "Edit" at bounding box center [1071, 236] width 43 height 23
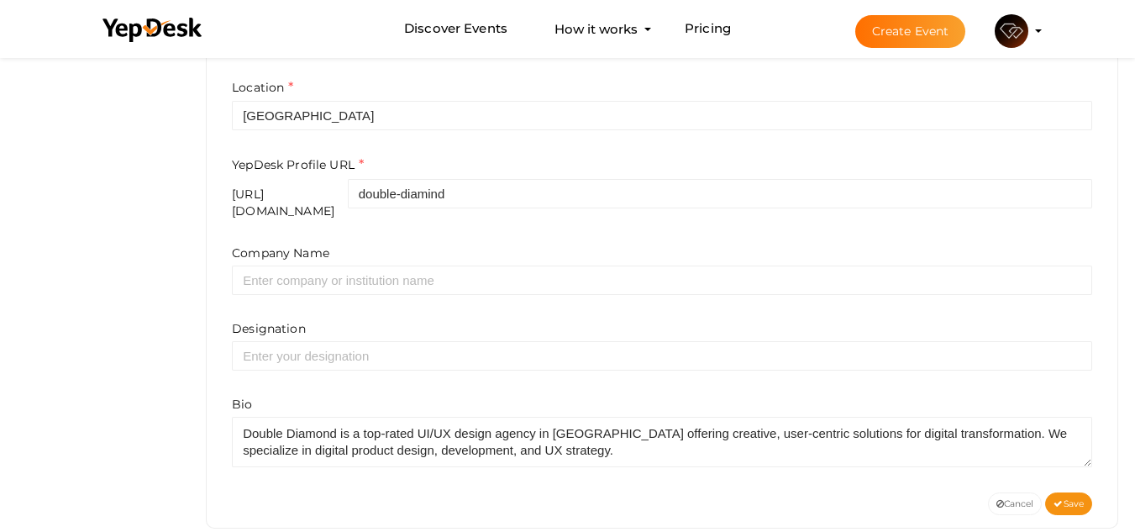
scroll to position [626, 0]
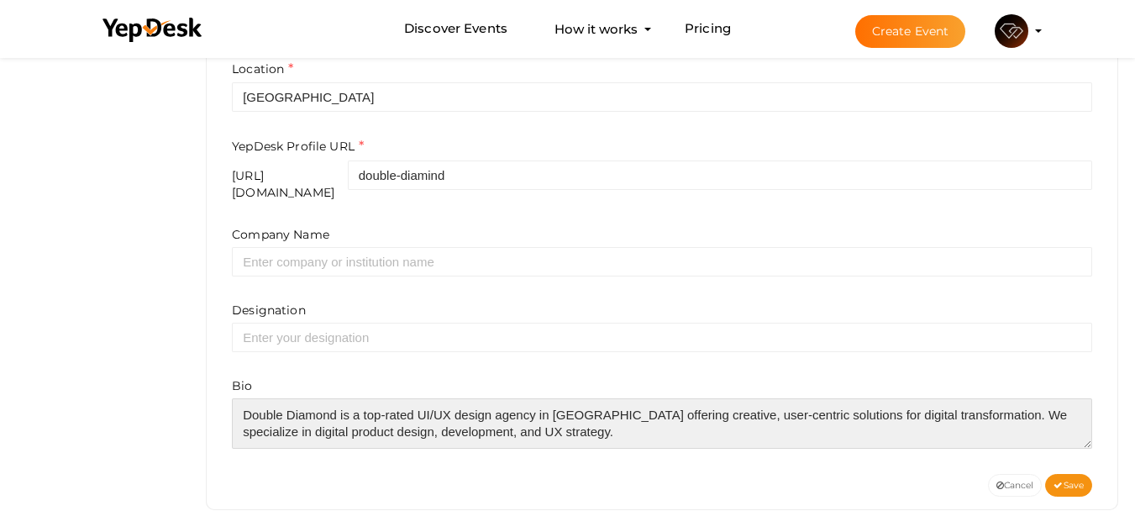
click at [543, 420] on textarea at bounding box center [662, 423] width 861 height 50
paste textarea "[URL][DOMAIN_NAME]"
type textarea "Double Diamond is a top-rated UI/UX design agency in [GEOGRAPHIC_DATA] offering…"
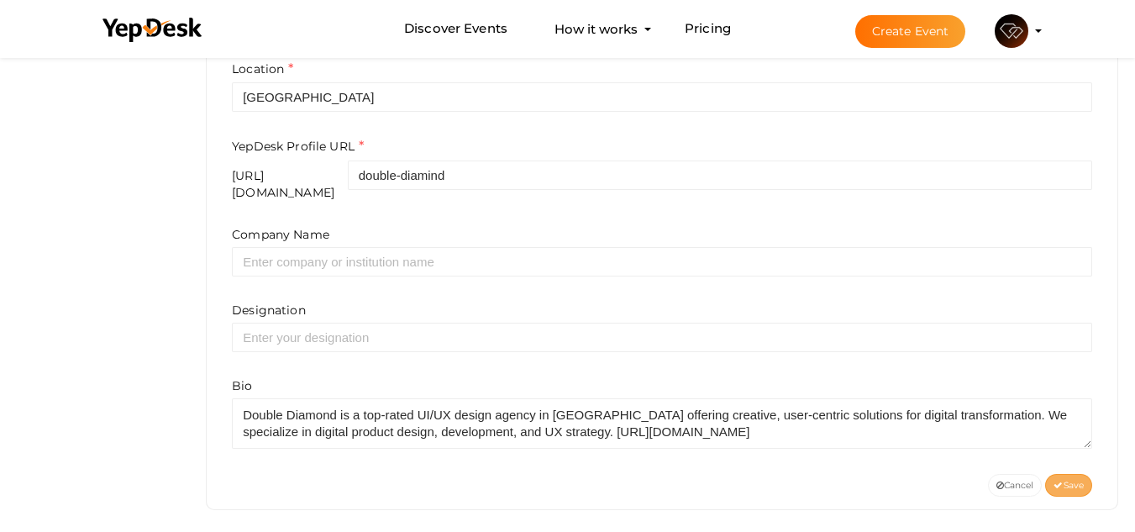
click at [1068, 480] on span "Save" at bounding box center [1069, 485] width 30 height 11
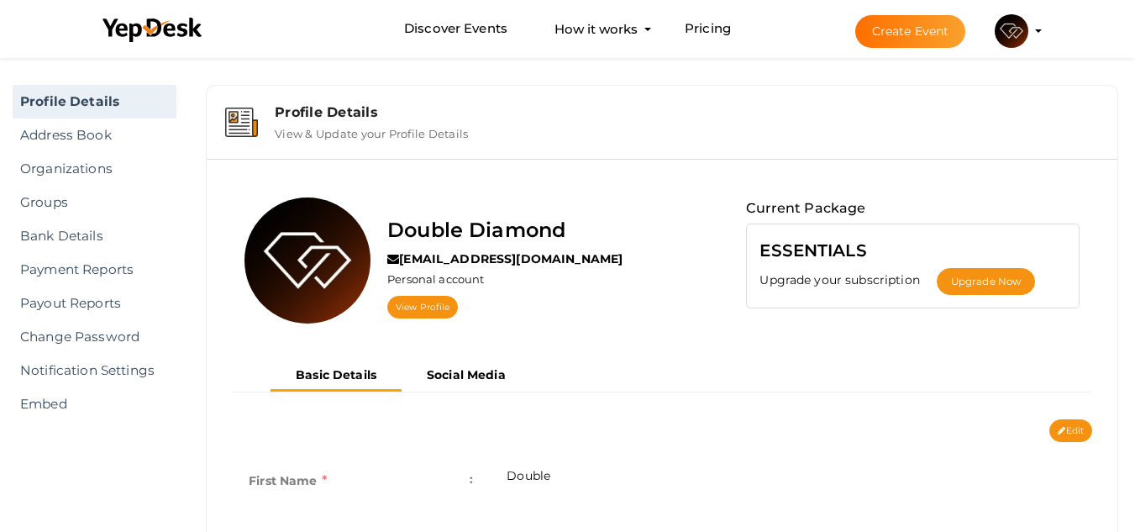
scroll to position [0, 0]
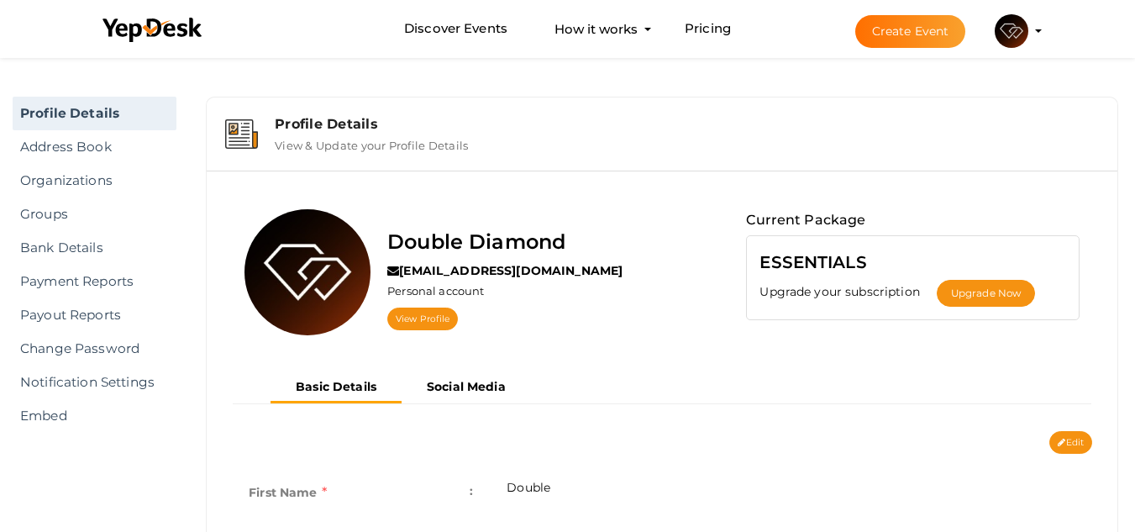
click at [1016, 32] on img at bounding box center [1012, 31] width 34 height 34
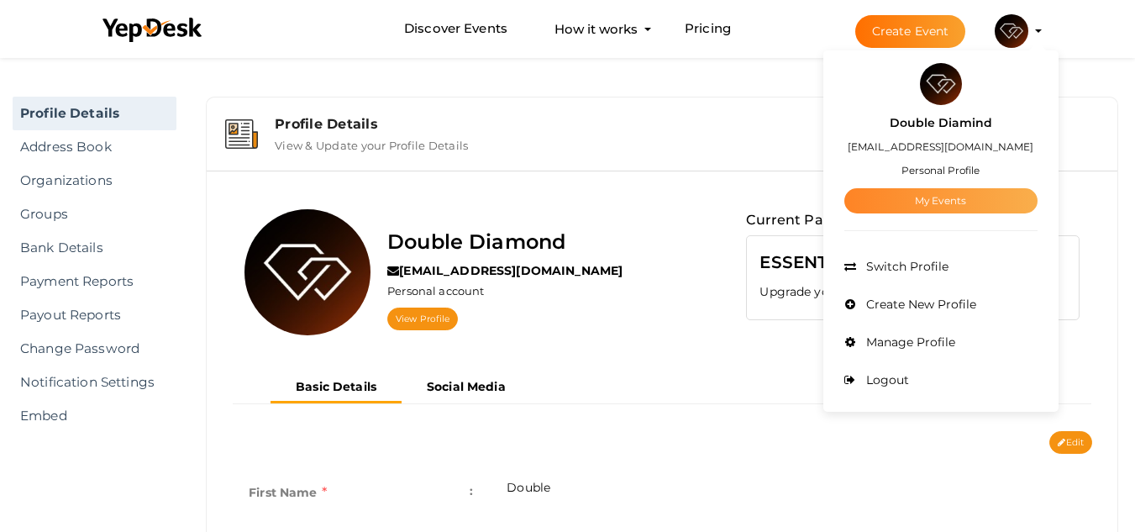
click at [947, 212] on link "My Events" at bounding box center [941, 200] width 193 height 25
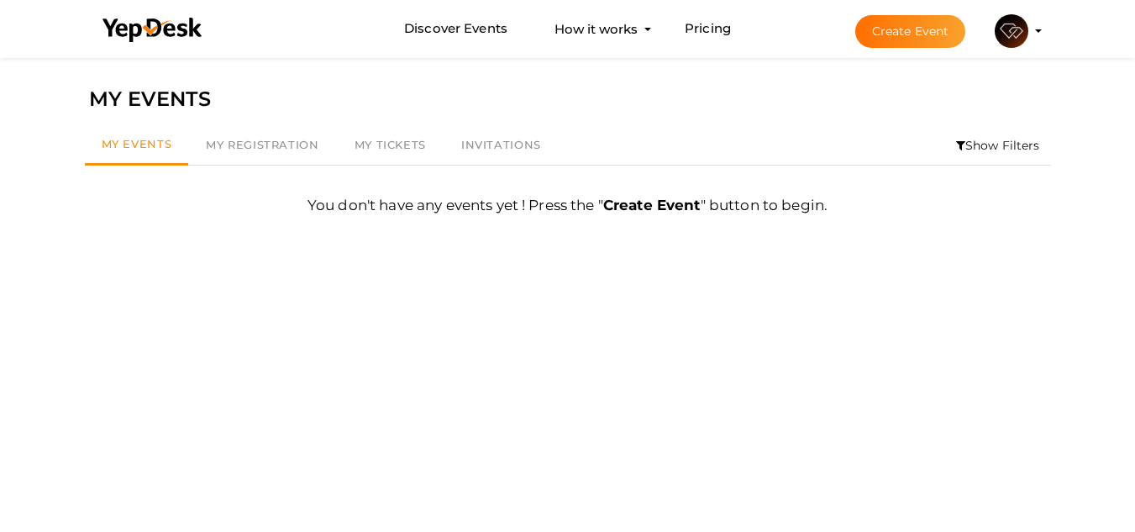
click at [1030, 29] on button "Double Diamind [EMAIL_ADDRESS][DOMAIN_NAME] Personal Profile My Events Admin Sw…" at bounding box center [1012, 30] width 44 height 35
click at [1034, 32] on li "Create Event Double Diamind [EMAIL_ADDRESS][DOMAIN_NAME] Personal Profile My Ev…" at bounding box center [934, 31] width 224 height 61
click at [1020, 29] on img at bounding box center [1012, 31] width 34 height 34
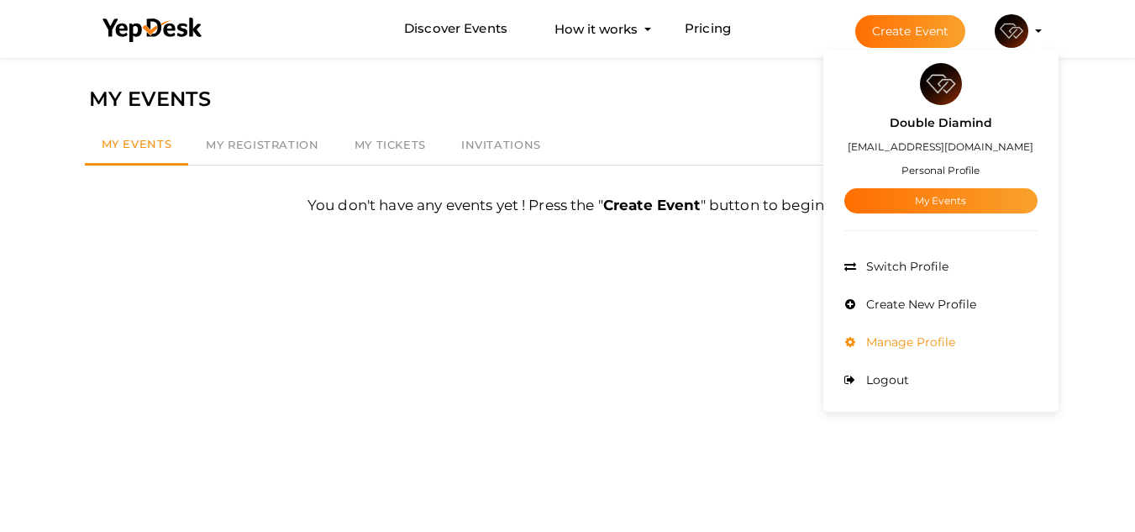
click at [916, 334] on span "Manage Profile" at bounding box center [908, 341] width 93 height 15
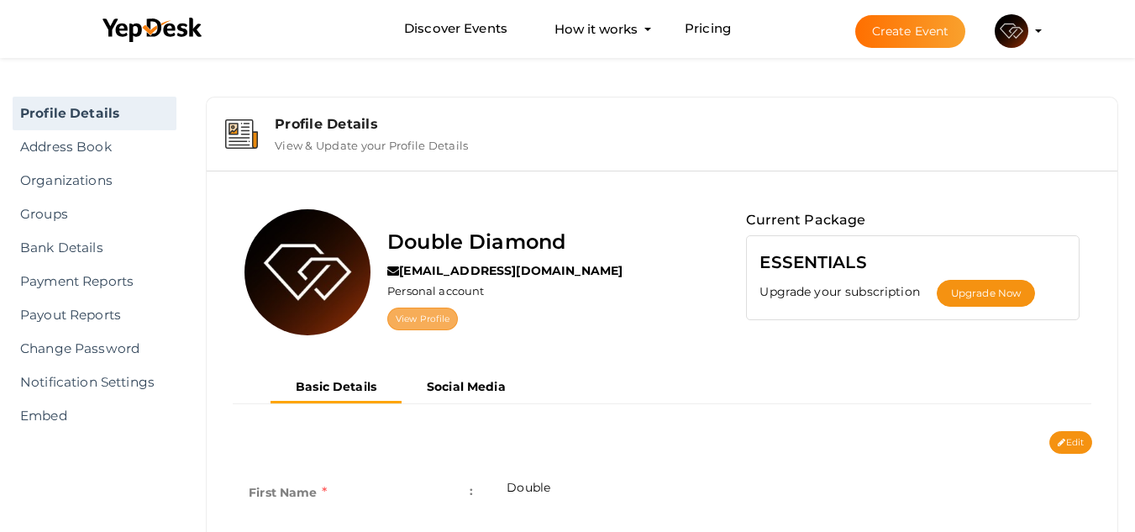
click at [437, 310] on link "View Profile" at bounding box center [422, 319] width 71 height 23
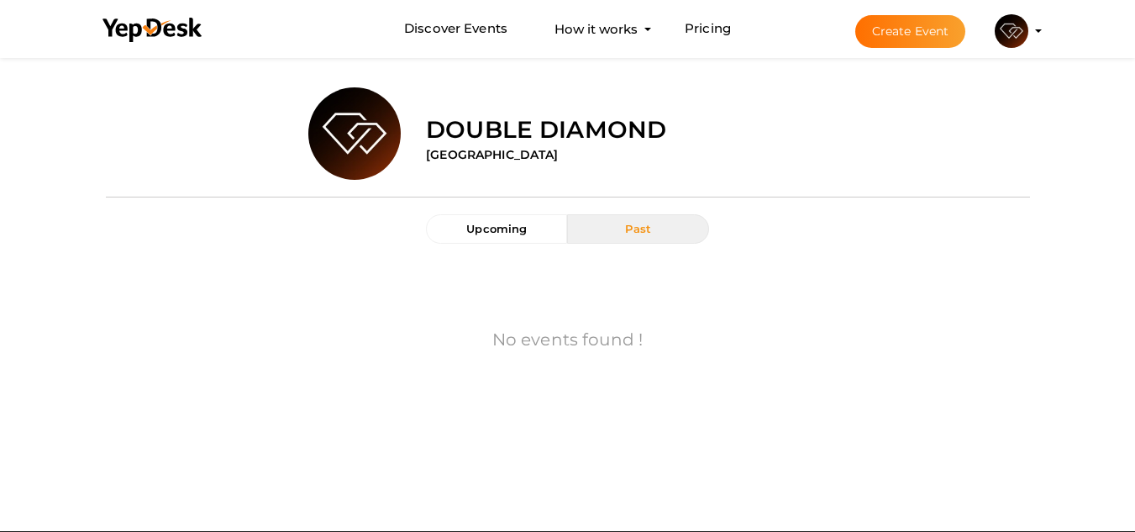
click at [1004, 28] on img at bounding box center [1012, 31] width 34 height 34
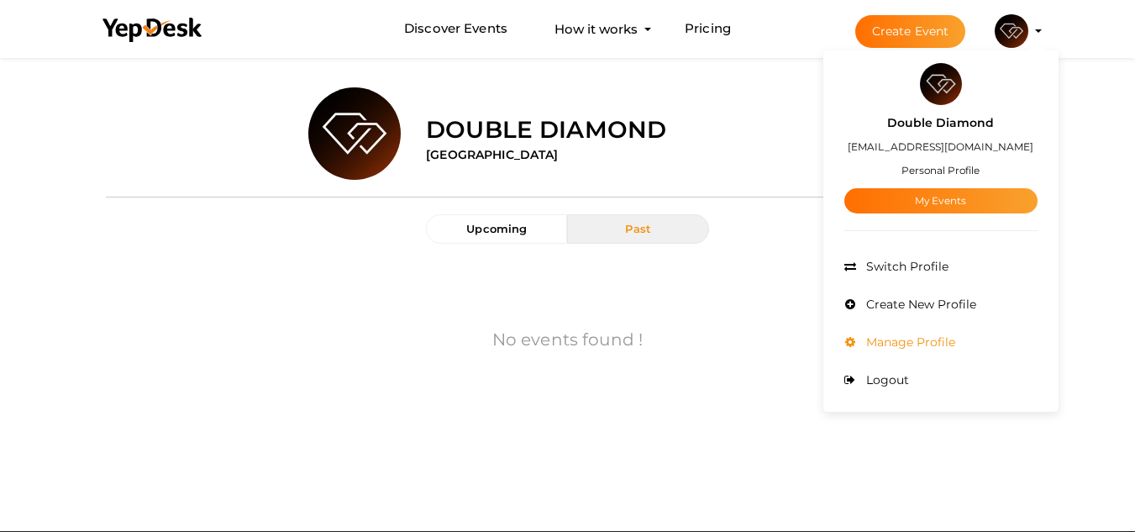
click at [928, 340] on span "Manage Profile" at bounding box center [908, 341] width 93 height 15
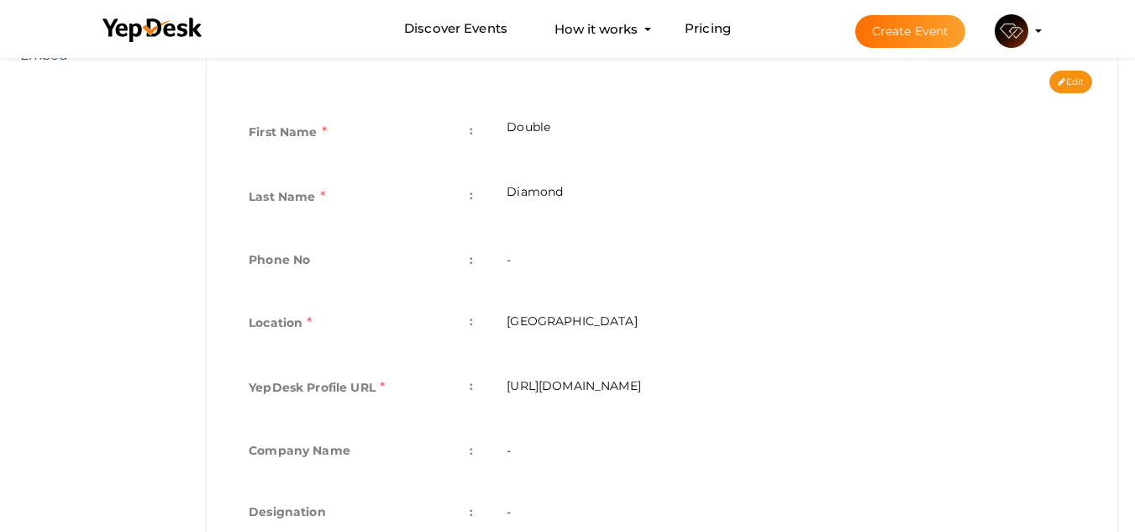
scroll to position [366, 0]
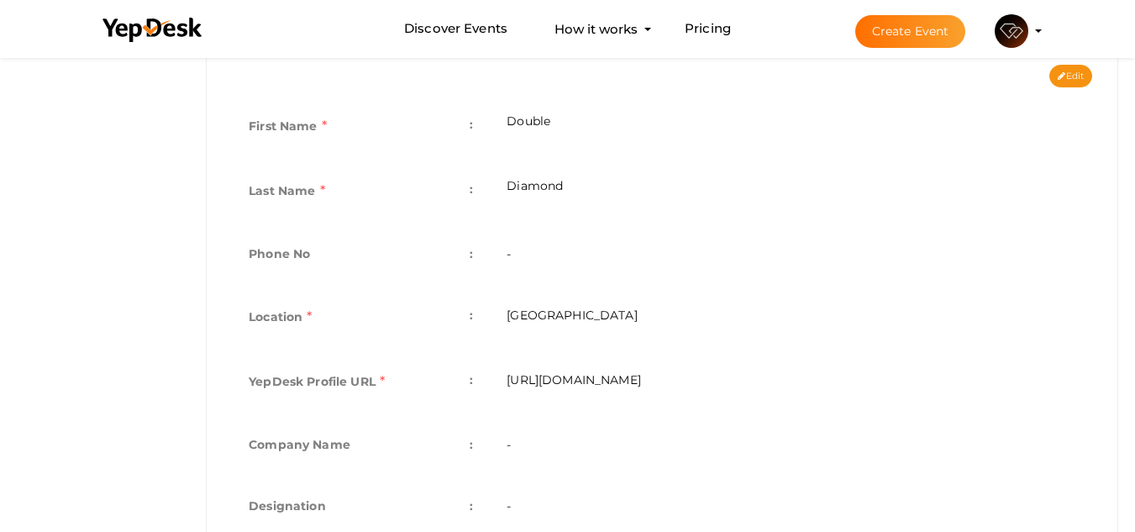
click at [792, 380] on td "https://www.yepdesk.com/profile/double-diamind" at bounding box center [791, 383] width 603 height 65
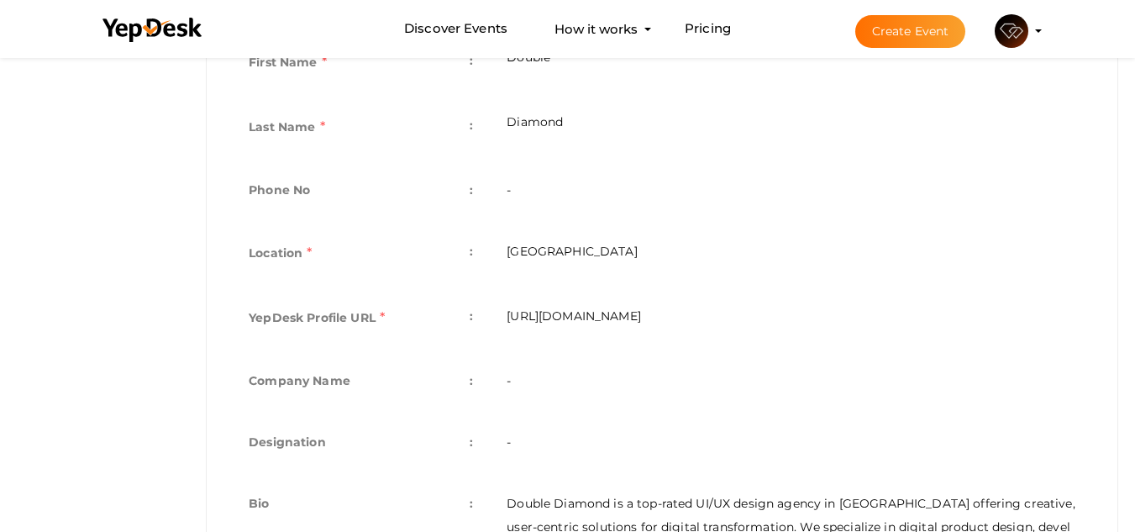
scroll to position [38, 0]
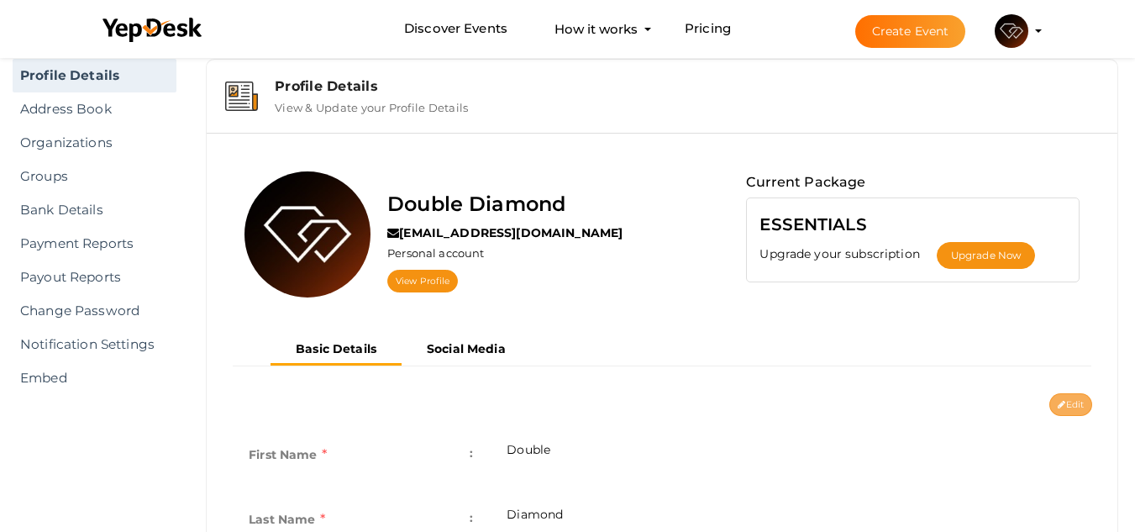
click at [1062, 408] on icon at bounding box center [1062, 405] width 8 height 9
type input "Double"
type input "Diamond"
type input "United Arab Emirates"
type input "double-diamind"
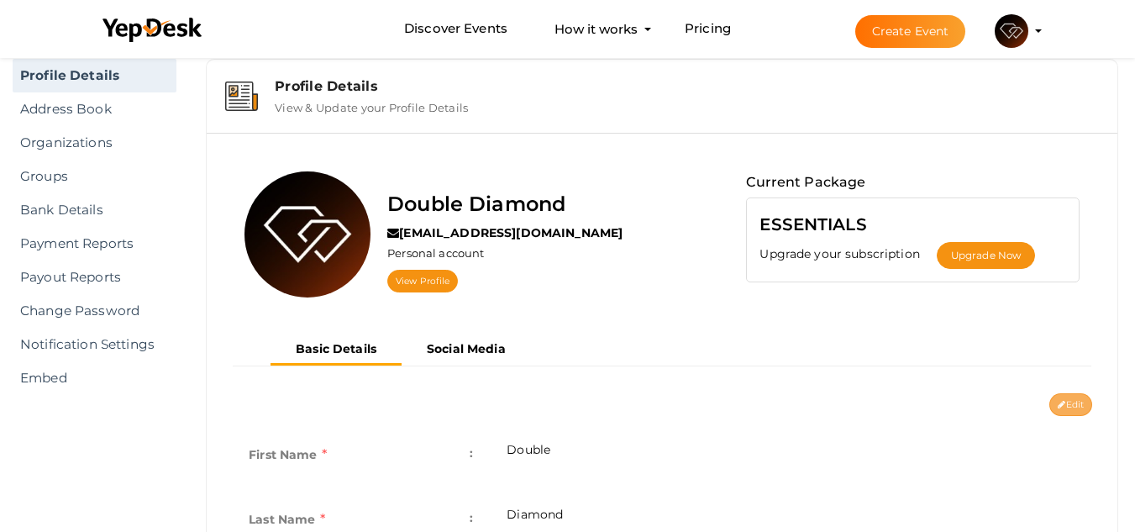
type textarea "Double Diamond is a top-rated UI/UX design agency in UAE offering creative, use…"
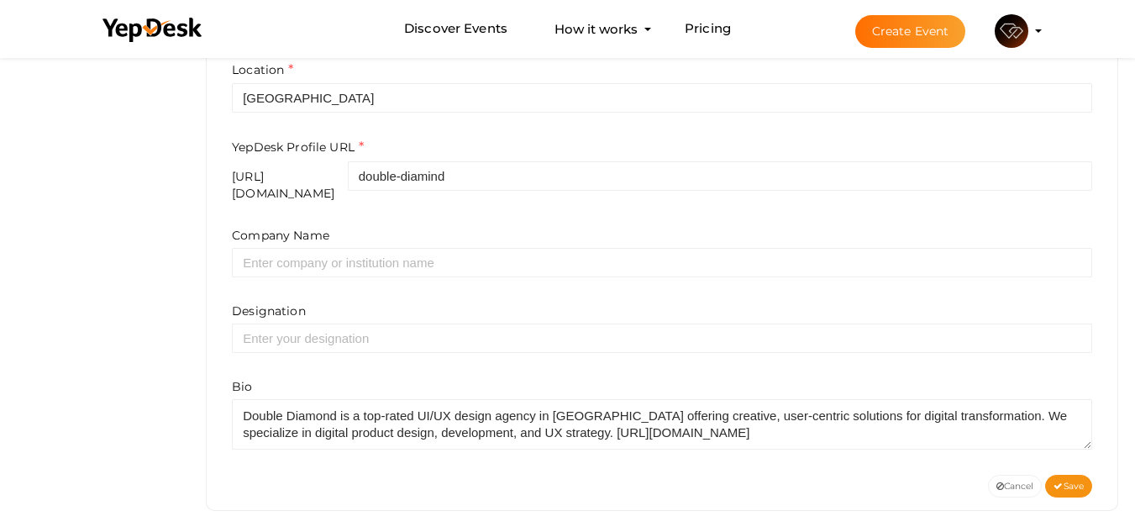
scroll to position [626, 0]
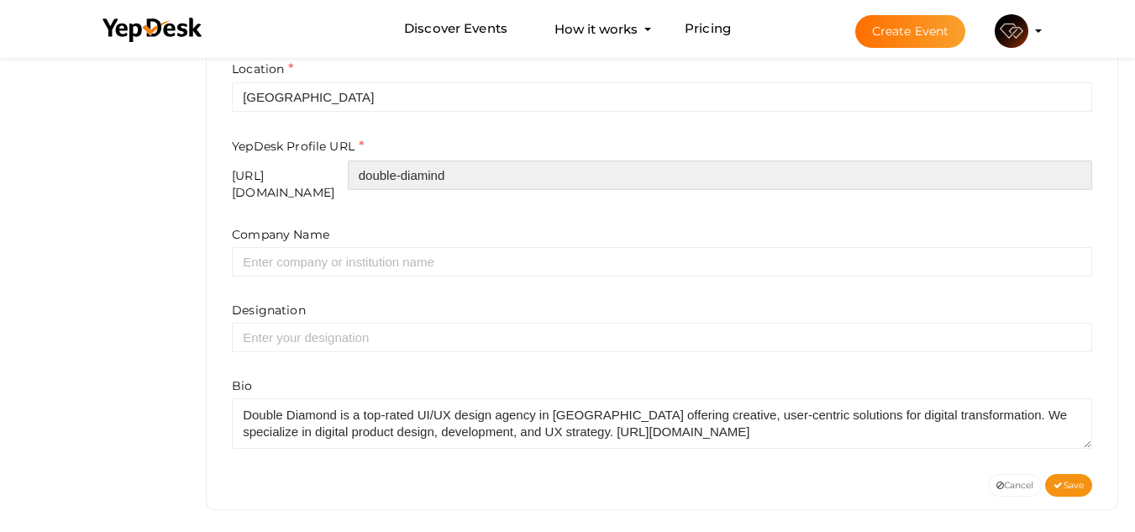
click at [514, 175] on input "double-diamind" at bounding box center [720, 175] width 745 height 29
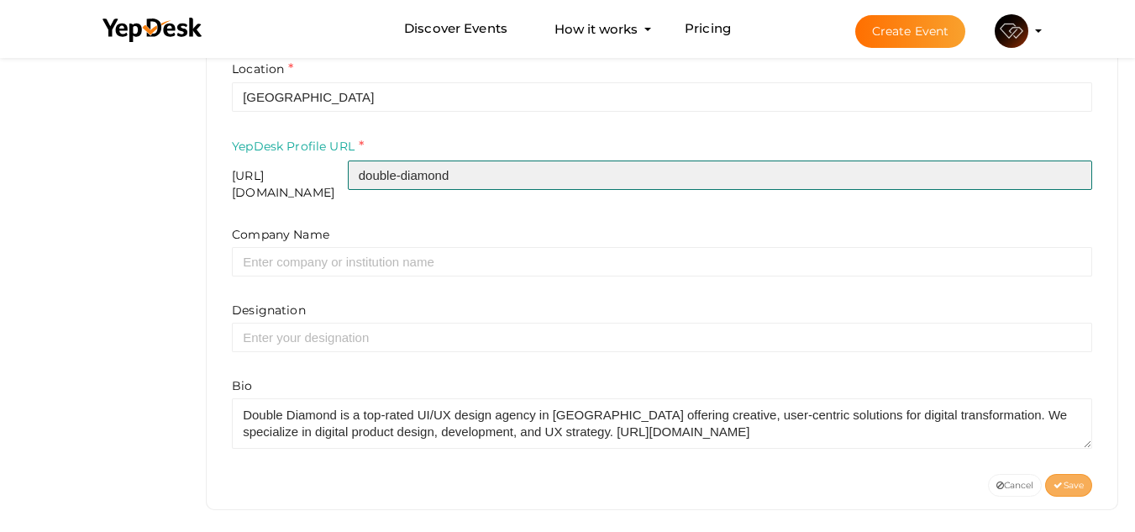
type input "double-diamond"
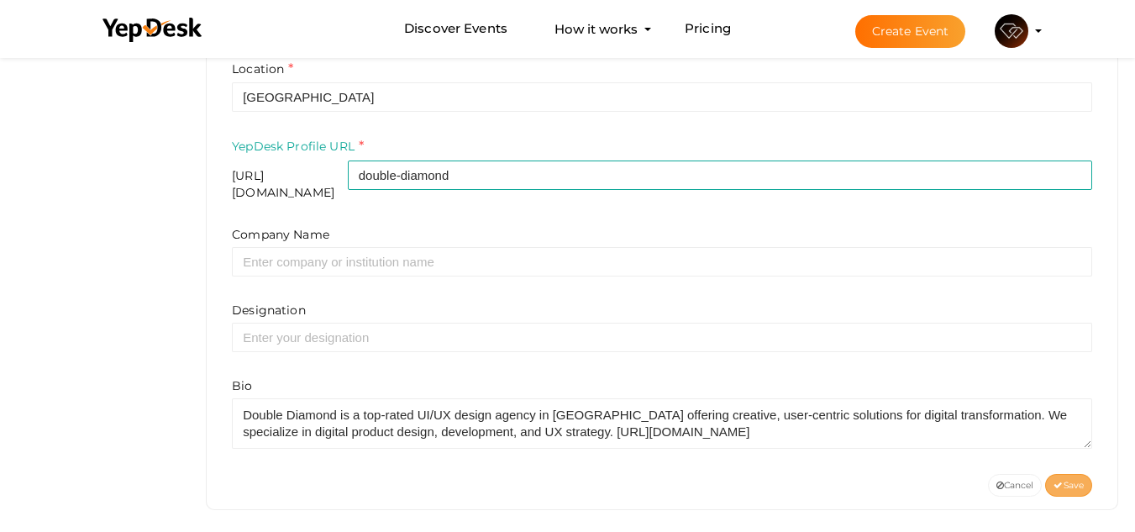
click at [1062, 480] on span "Save" at bounding box center [1069, 485] width 30 height 11
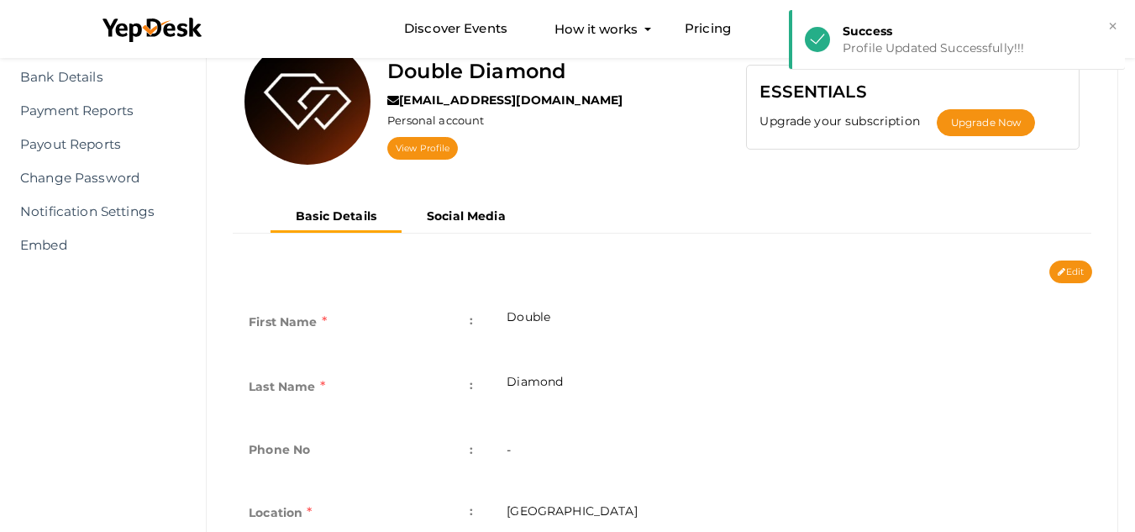
scroll to position [122, 0]
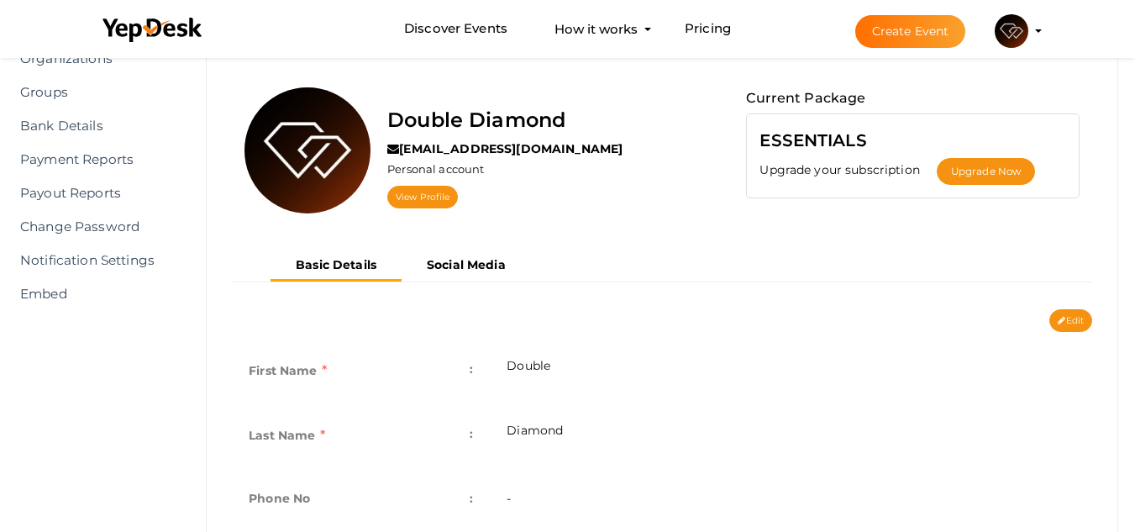
click at [1004, 34] on img at bounding box center [1012, 31] width 34 height 34
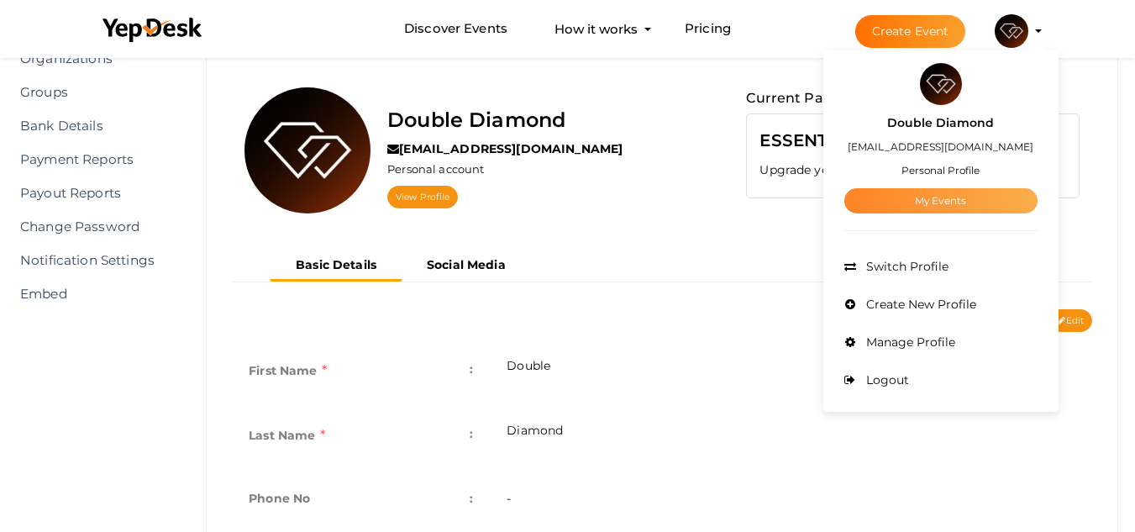
click at [922, 192] on link "My Events" at bounding box center [941, 200] width 193 height 25
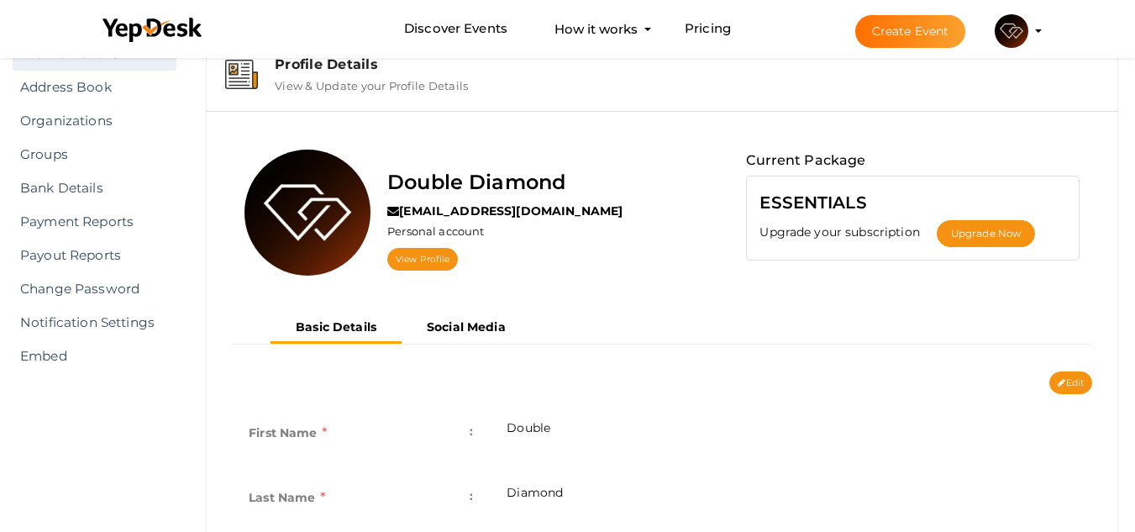
scroll to position [65, 0]
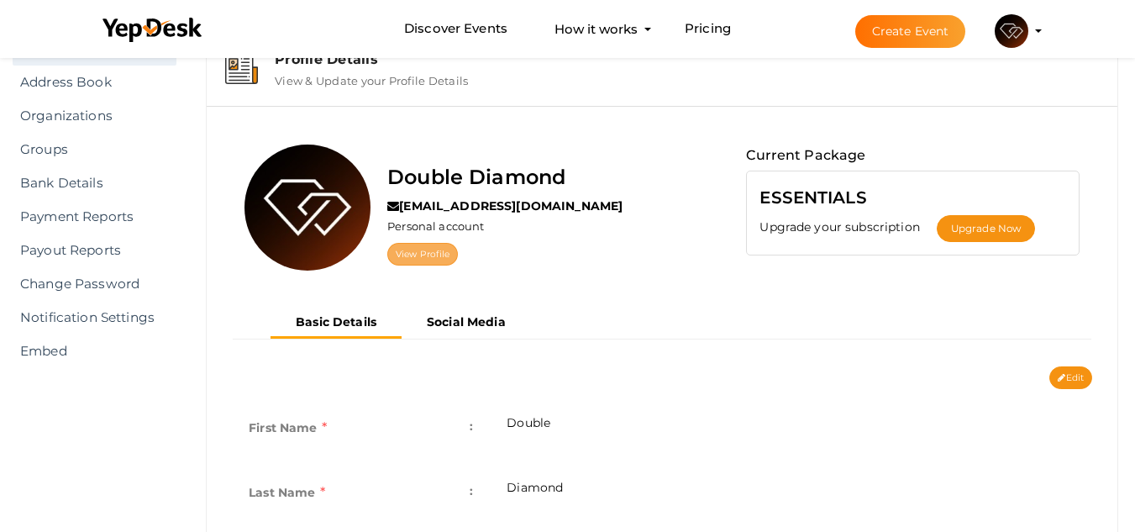
click at [419, 249] on link "View Profile" at bounding box center [422, 254] width 71 height 23
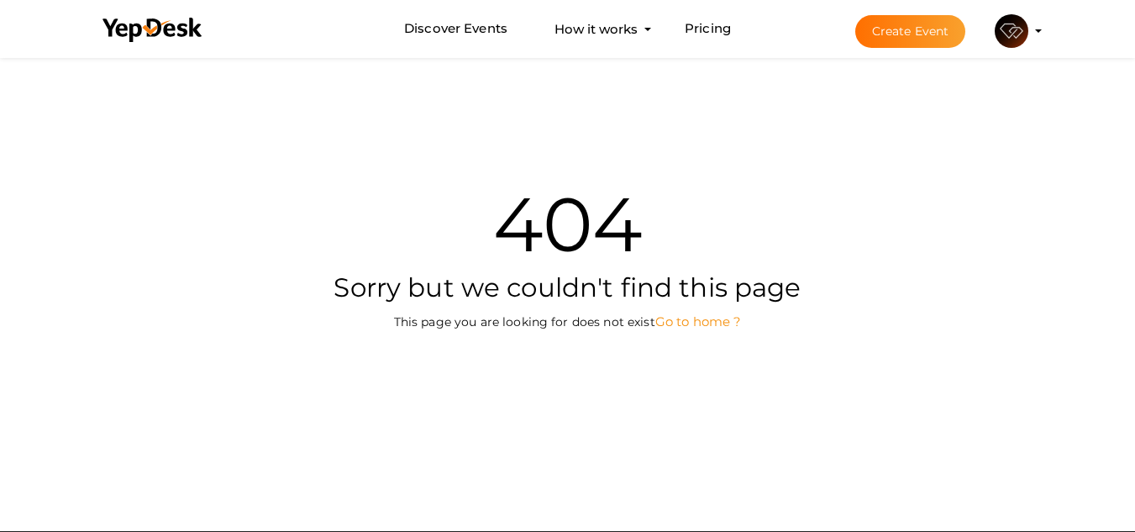
click at [677, 324] on link "Go to home ?" at bounding box center [698, 321] width 87 height 16
click at [690, 320] on link "Go to home ?" at bounding box center [698, 321] width 87 height 16
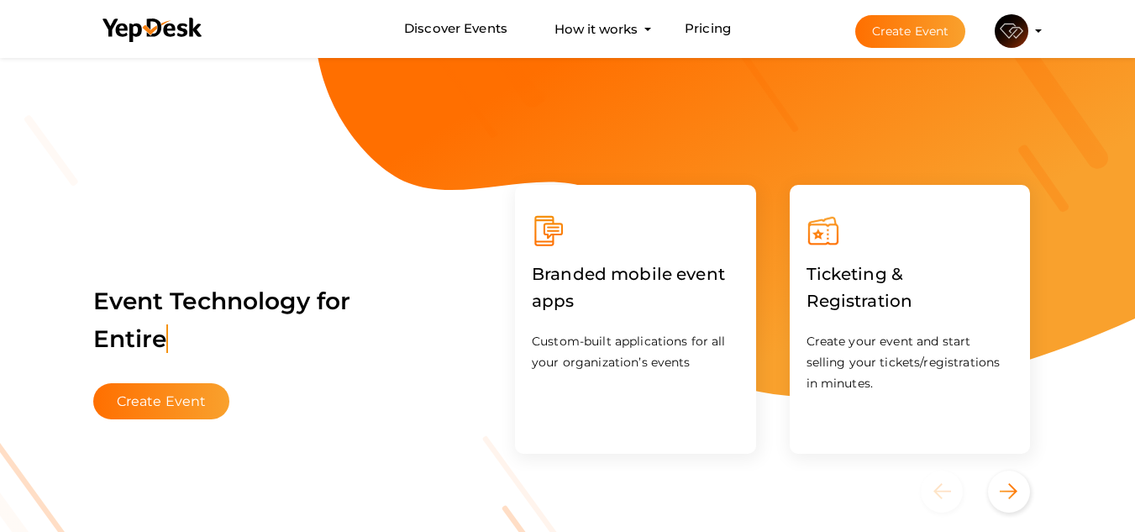
click at [1042, 16] on li "Create Event Double Diamond [EMAIL_ADDRESS][DOMAIN_NAME] Personal Profile My Ev…" at bounding box center [934, 31] width 224 height 61
click at [1010, 40] on img at bounding box center [1012, 31] width 34 height 34
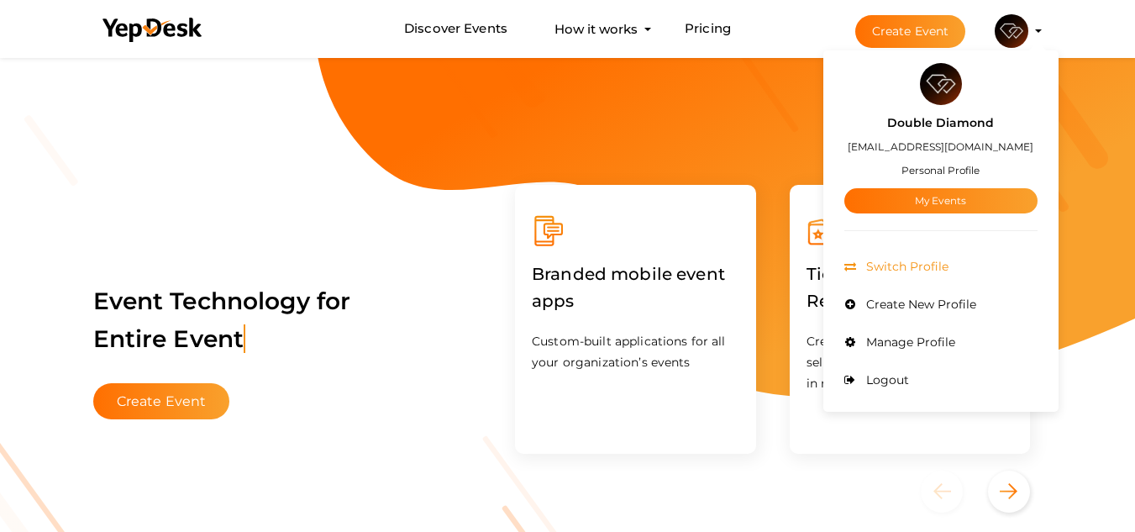
click at [916, 256] on li "Switch Profile" at bounding box center [941, 267] width 193 height 38
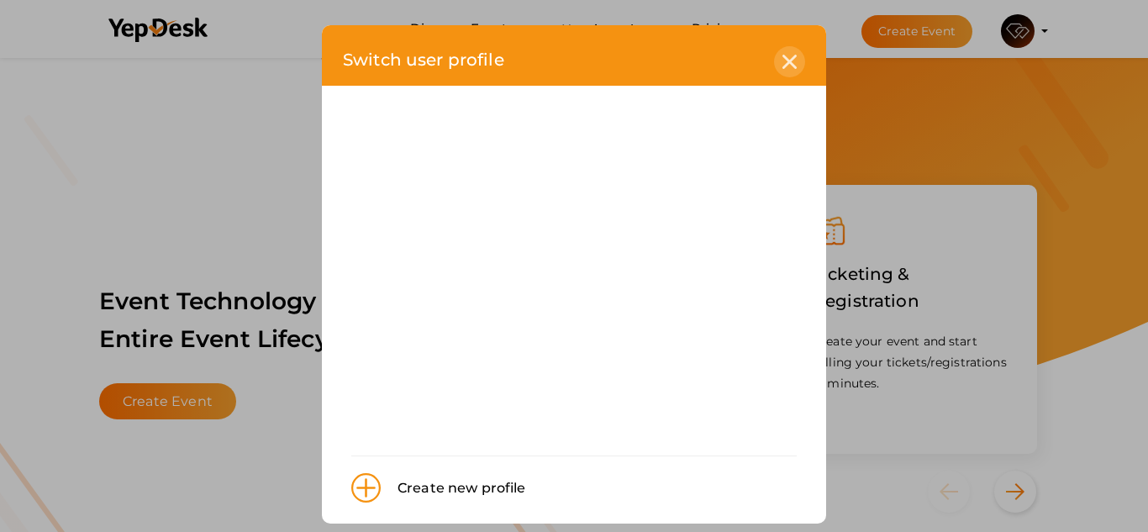
click at [782, 55] on icon at bounding box center [789, 62] width 14 height 14
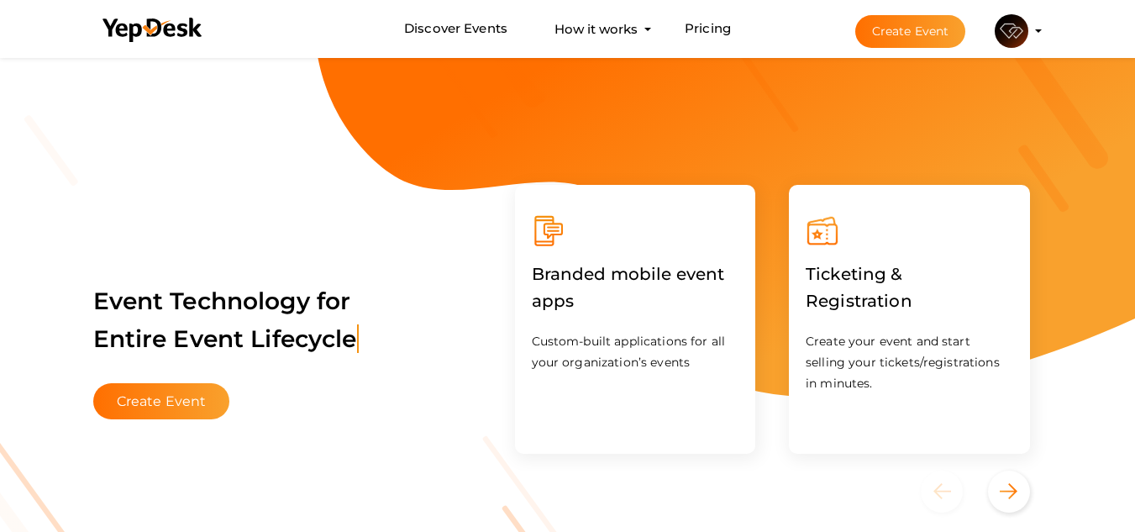
click at [1023, 31] on img at bounding box center [1012, 31] width 34 height 34
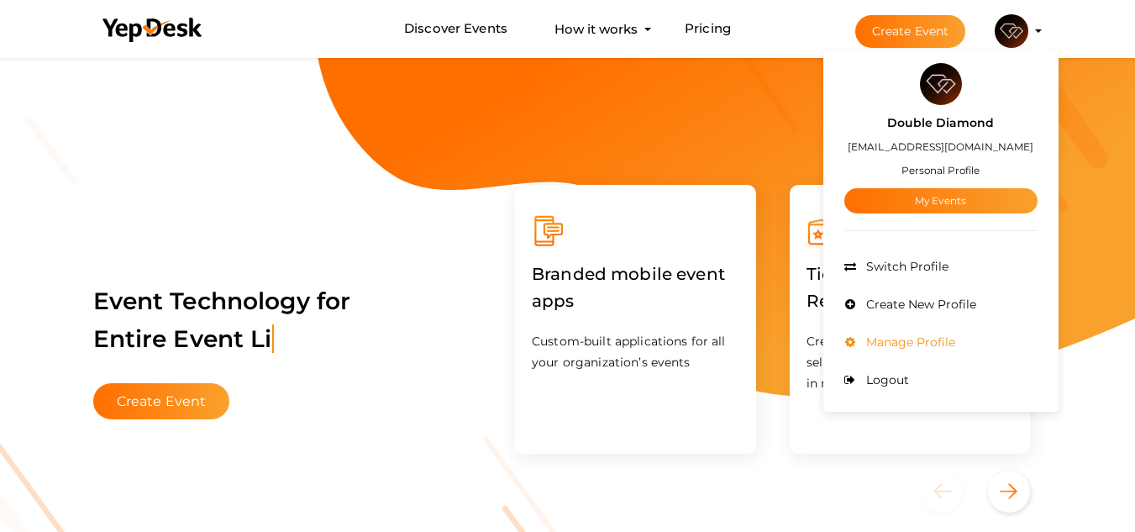
click at [887, 330] on li "Manage Profile" at bounding box center [941, 343] width 193 height 38
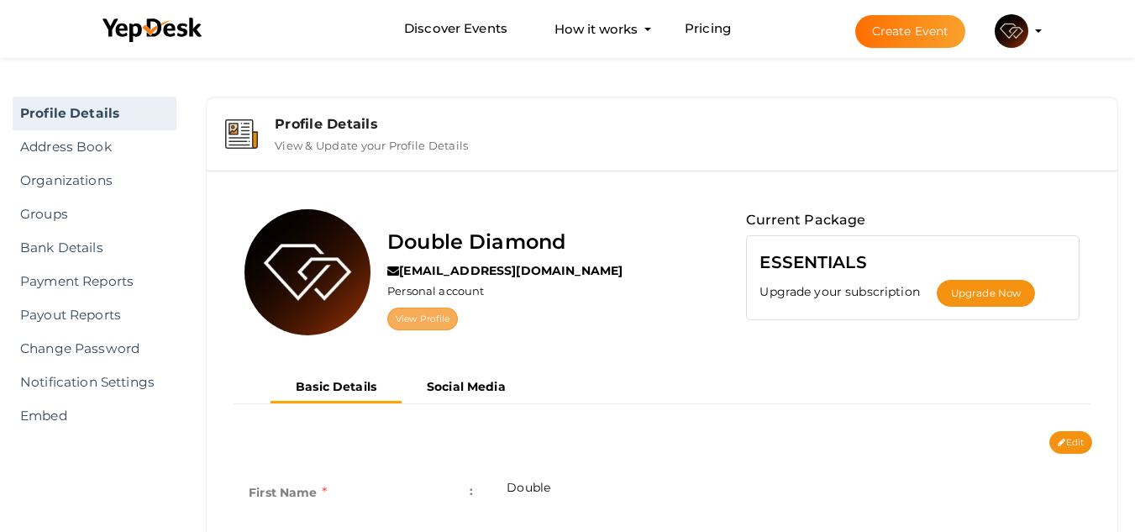
click at [411, 311] on link "View Profile" at bounding box center [422, 319] width 71 height 23
